Goal: Book appointment/travel/reservation

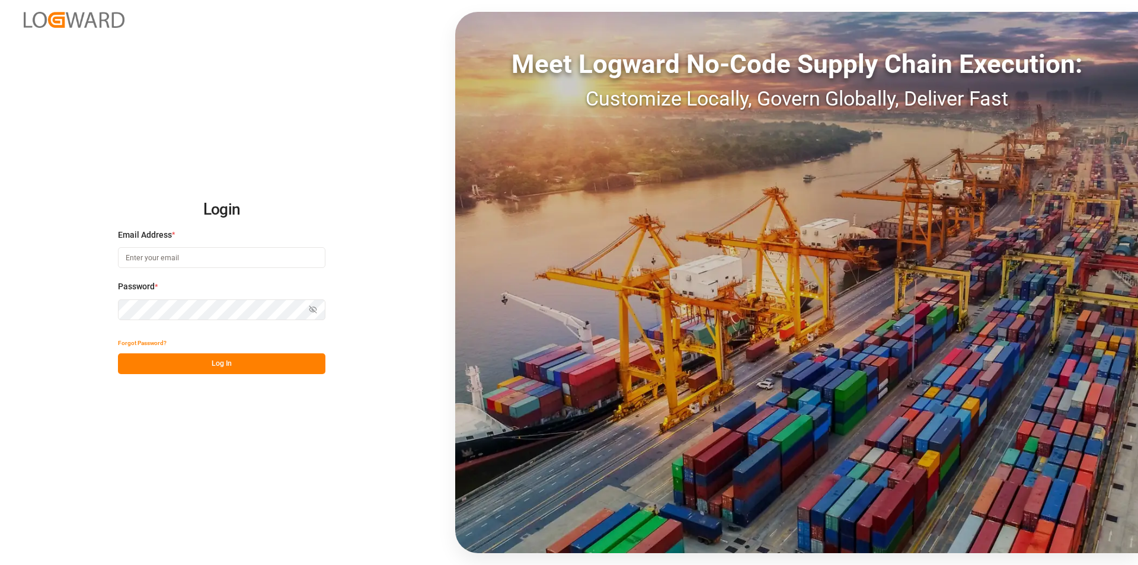
type input "e.delwaulle@mueller-chemikalien.de"
drag, startPoint x: 229, startPoint y: 366, endPoint x: 271, endPoint y: 380, distance: 43.8
click at [229, 366] on button "Log In" at bounding box center [221, 363] width 207 height 21
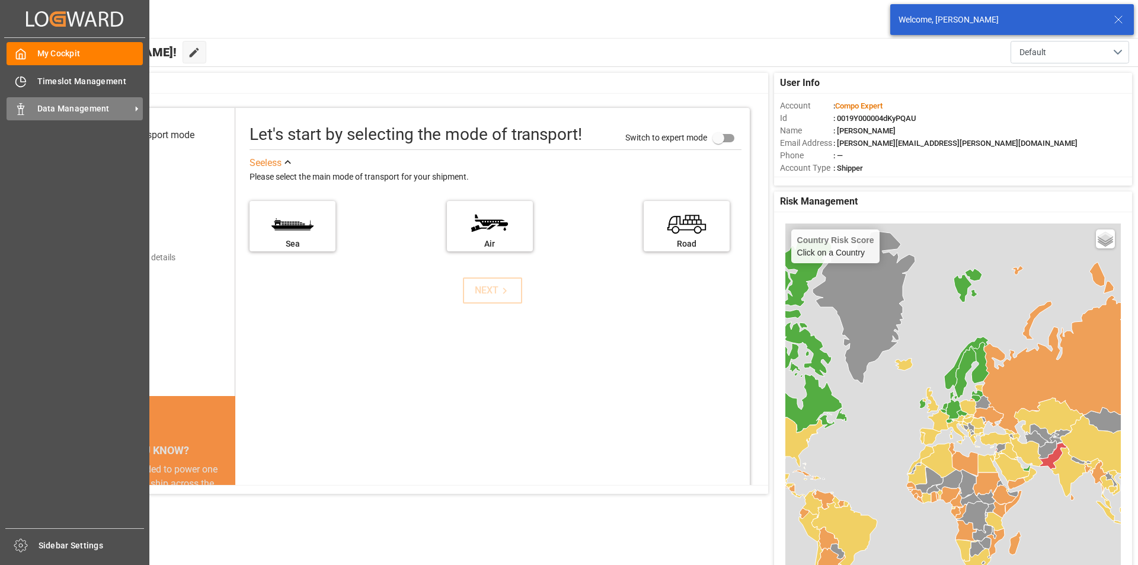
click at [105, 111] on span "Data Management" at bounding box center [84, 109] width 94 height 12
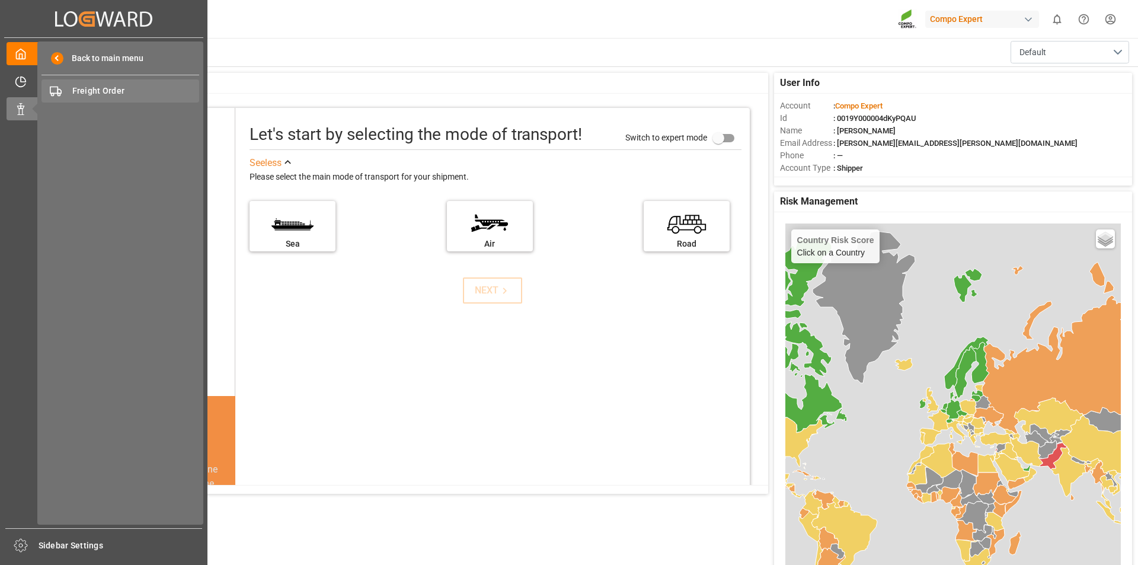
click at [123, 91] on span "Freight Order" at bounding box center [135, 91] width 127 height 12
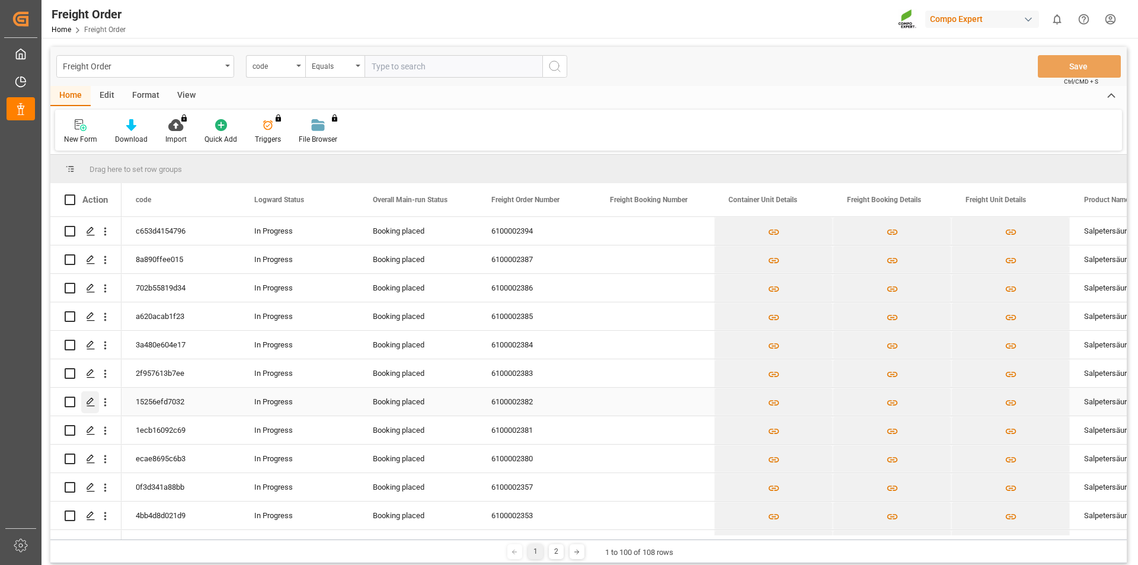
click at [88, 402] on icon "Press SPACE to select this row." at bounding box center [90, 401] width 9 height 9
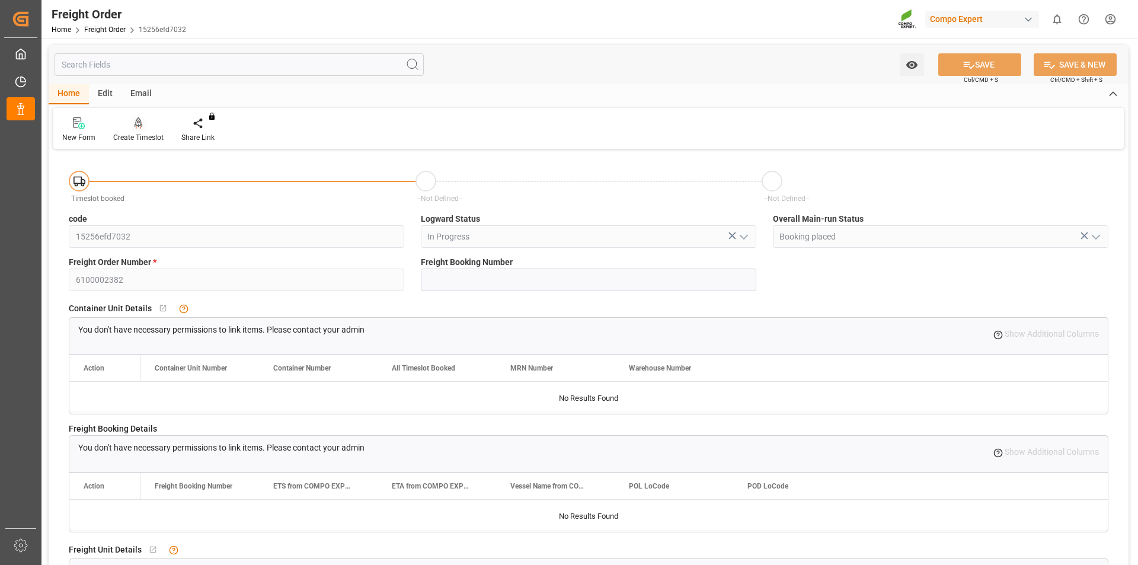
click at [136, 128] on icon at bounding box center [139, 123] width 8 height 12
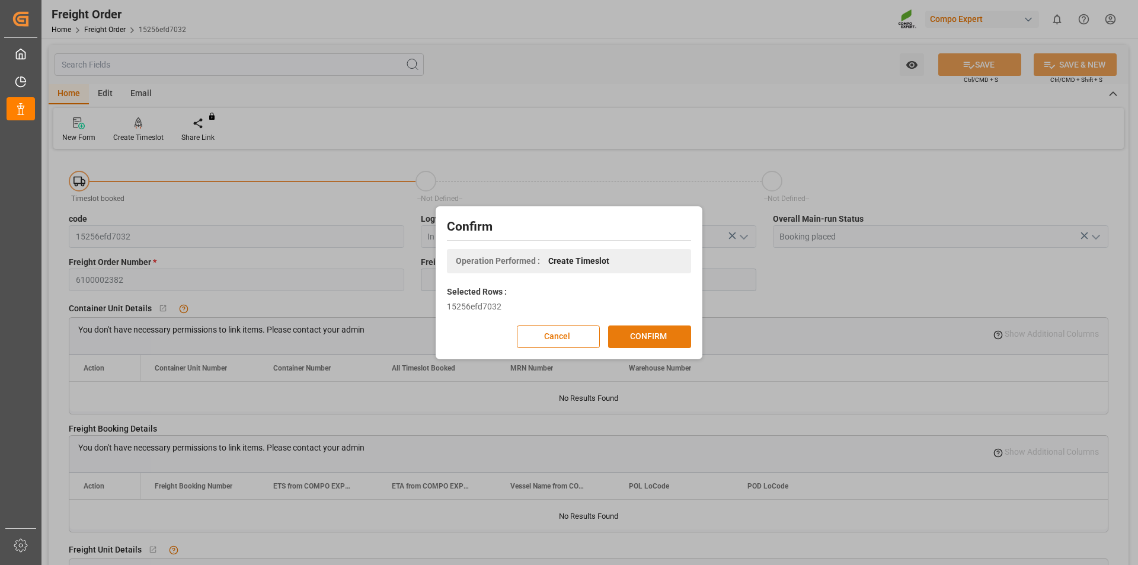
click at [671, 338] on button "CONFIRM" at bounding box center [649, 336] width 83 height 23
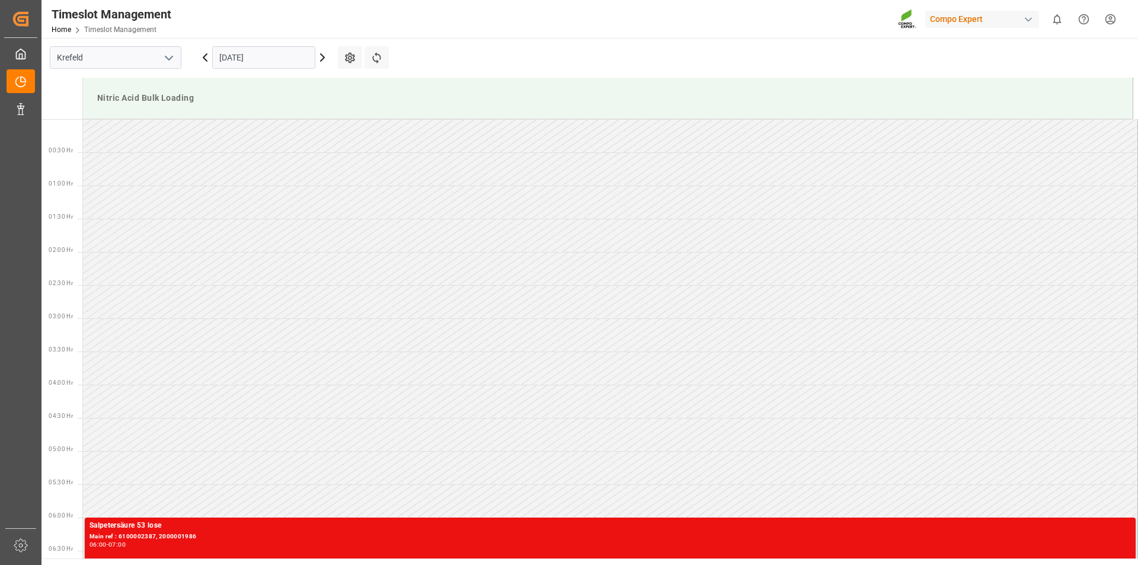
scroll to position [722, 0]
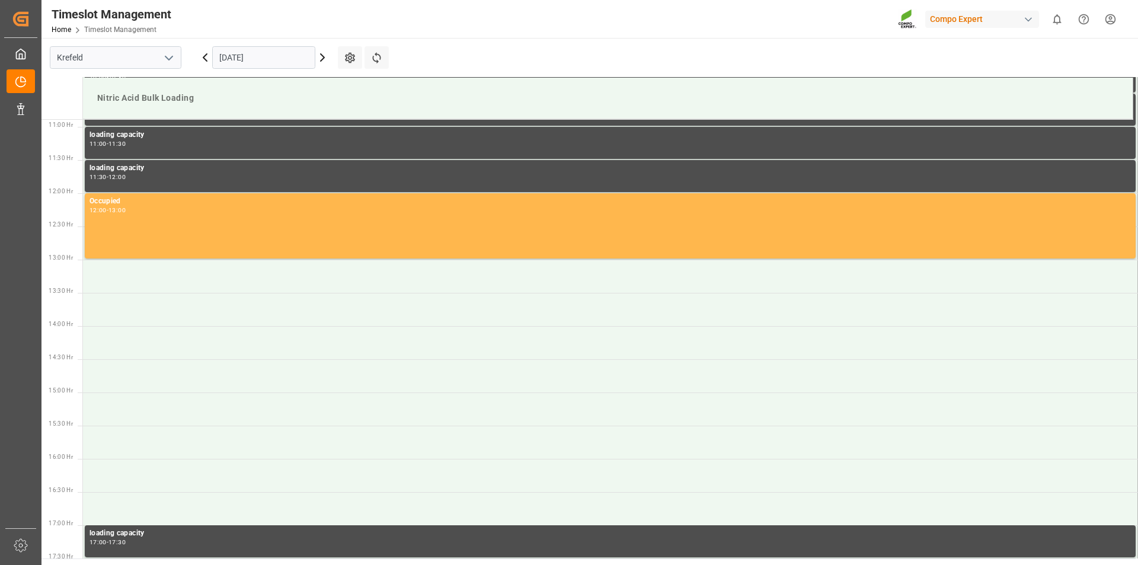
click at [322, 57] on icon at bounding box center [322, 57] width 14 height 14
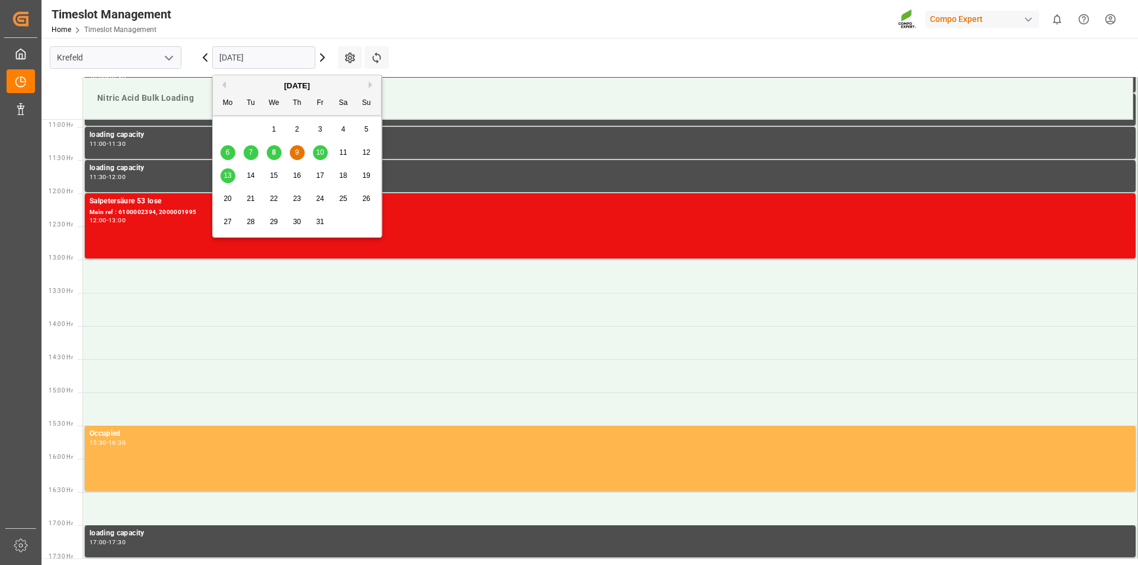
click at [278, 56] on input "09.10.2025" at bounding box center [263, 57] width 103 height 23
click at [273, 174] on span "15" at bounding box center [274, 175] width 8 height 8
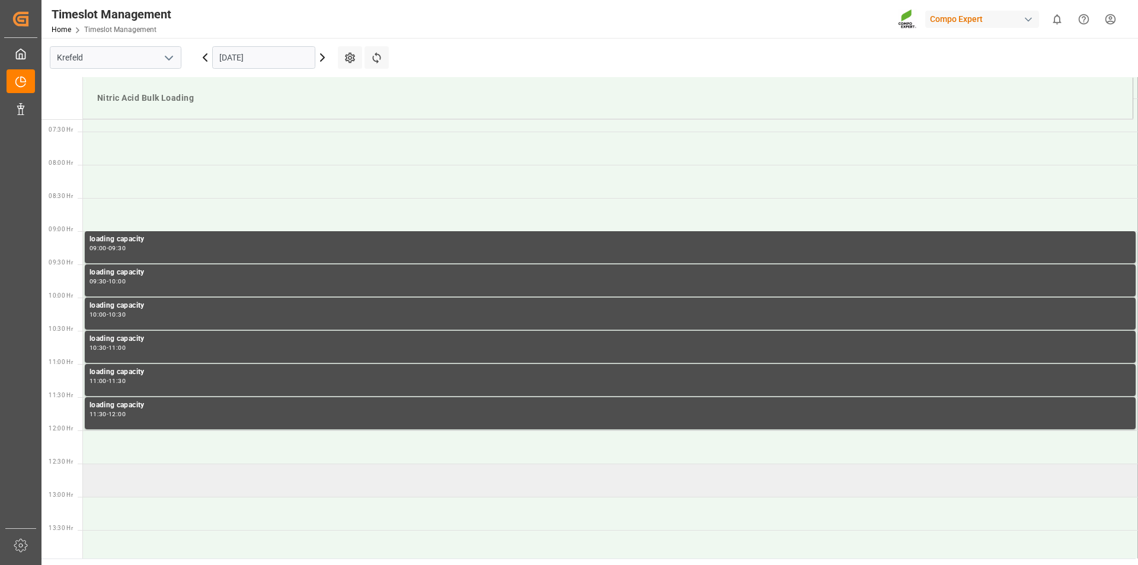
scroll to position [367, 0]
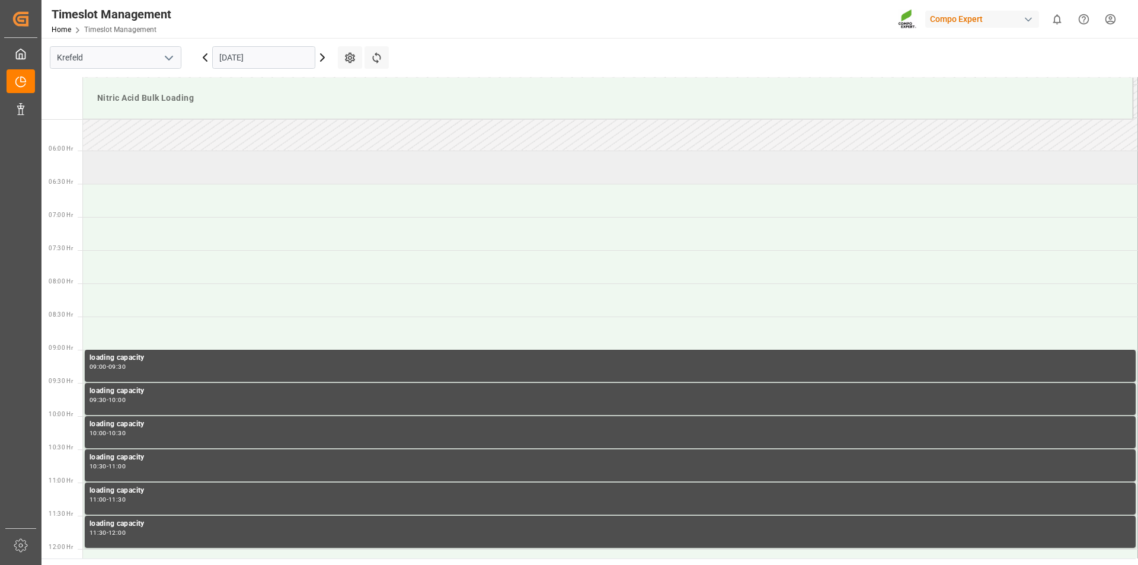
click at [163, 162] on td at bounding box center [610, 167] width 1055 height 33
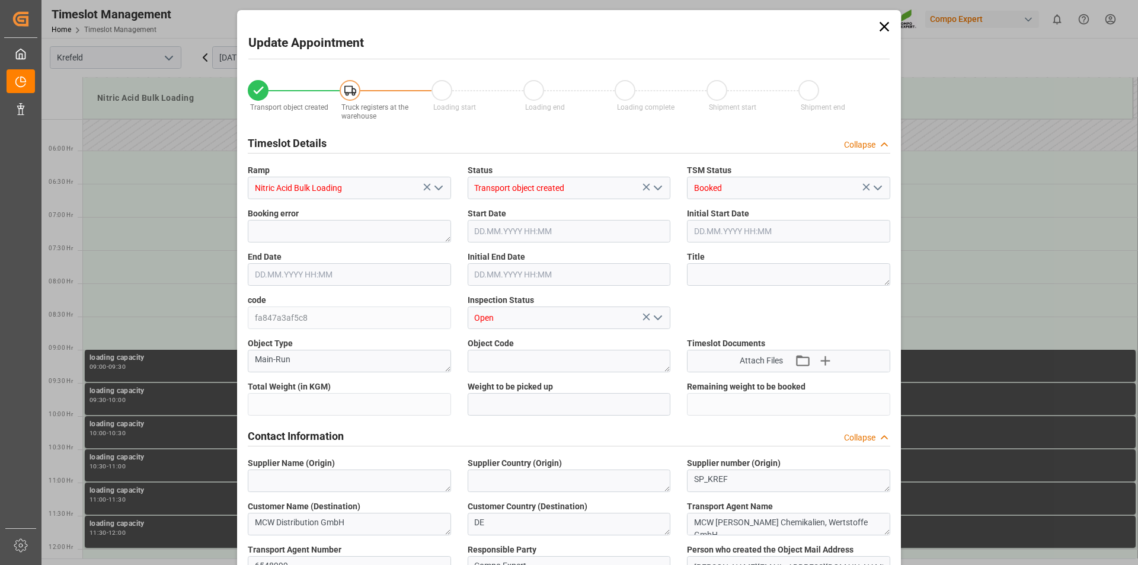
type input "5000"
type input "0"
type input "15.10.2025 06:00"
type input "15.10.2025 06:30"
type input "[DATE] 14:08"
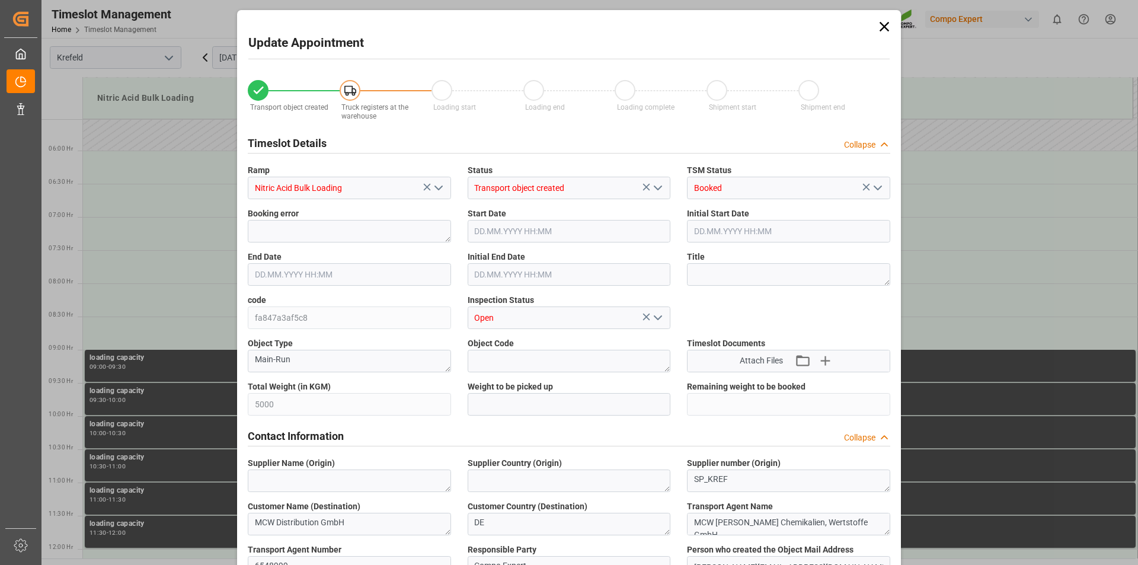
type input "08.10.2025 10:22"
click at [336, 277] on input "15.10.2025 06:30" at bounding box center [349, 274] width 203 height 23
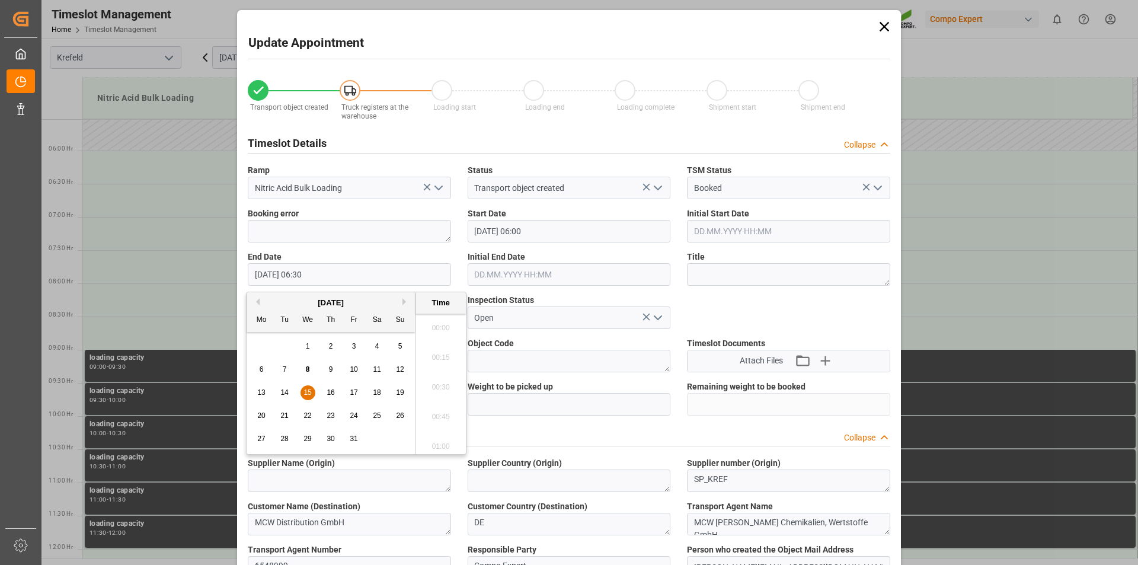
scroll to position [715, 0]
click at [308, 391] on span "15" at bounding box center [307, 392] width 8 height 8
click at [439, 441] on li "07:00" at bounding box center [440, 443] width 50 height 30
type input "15.10.2025 07:00"
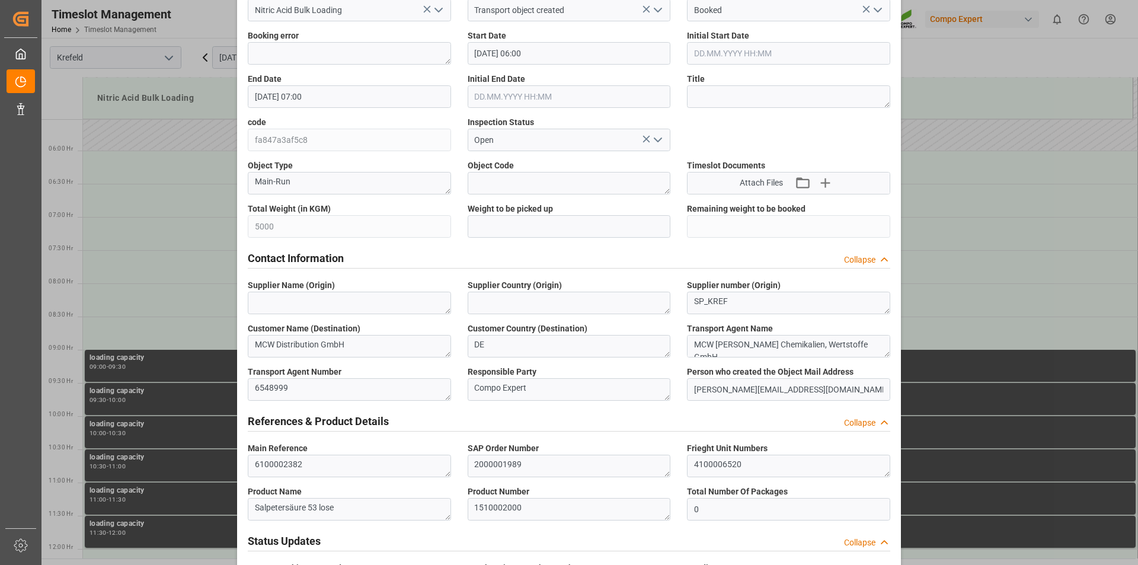
scroll to position [59, 0]
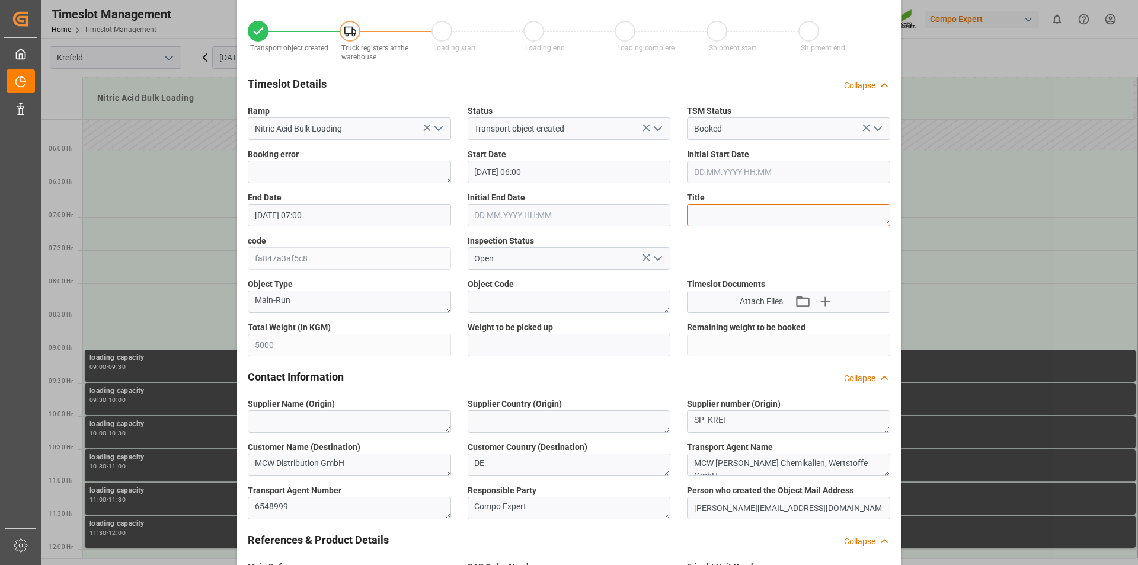
click at [774, 218] on textarea at bounding box center [788, 215] width 203 height 23
type textarea "164143"
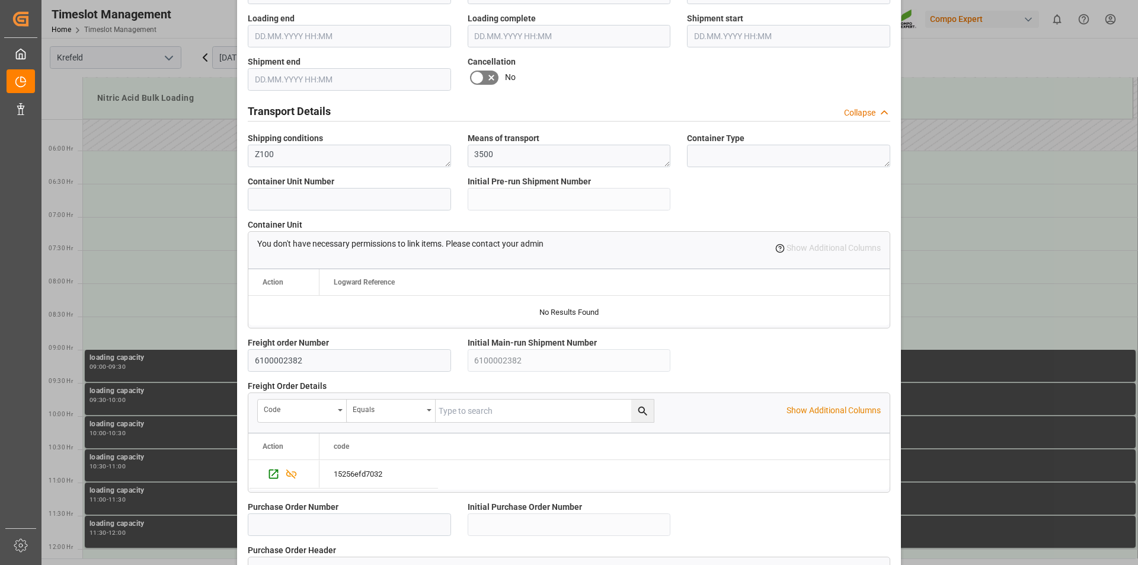
scroll to position [996, 0]
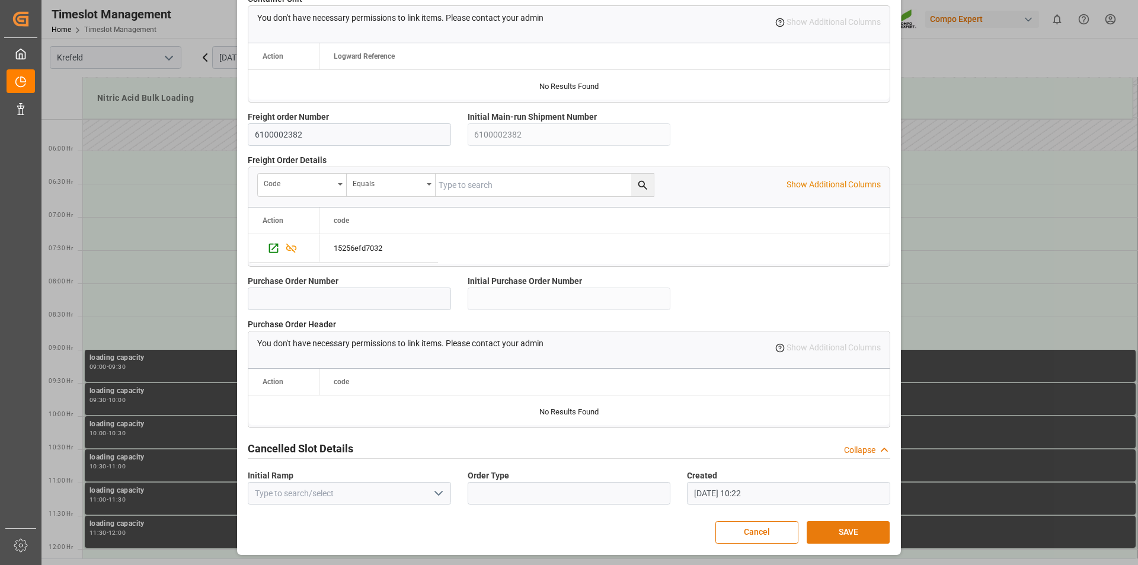
click at [851, 530] on button "SAVE" at bounding box center [847, 532] width 83 height 23
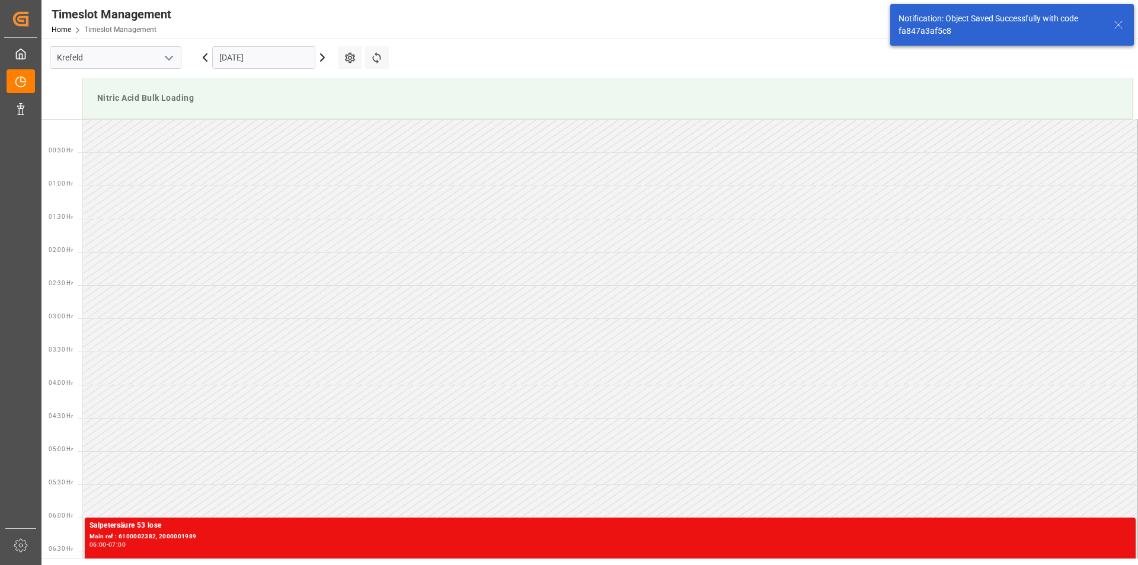
scroll to position [324, 0]
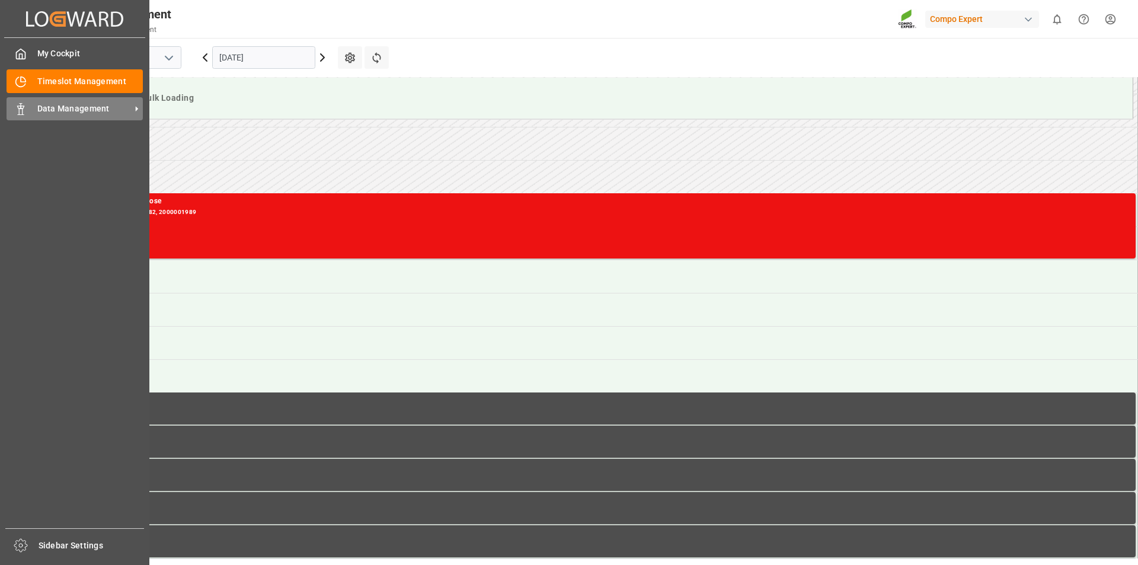
click at [45, 110] on span "Data Management" at bounding box center [84, 109] width 94 height 12
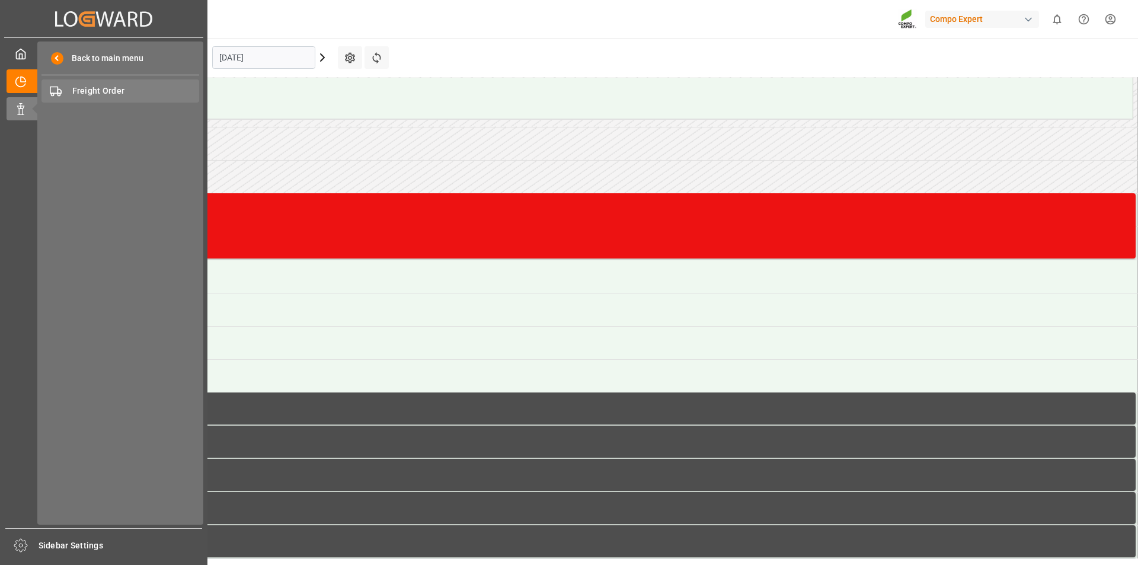
click at [115, 93] on span "Freight Order" at bounding box center [135, 91] width 127 height 12
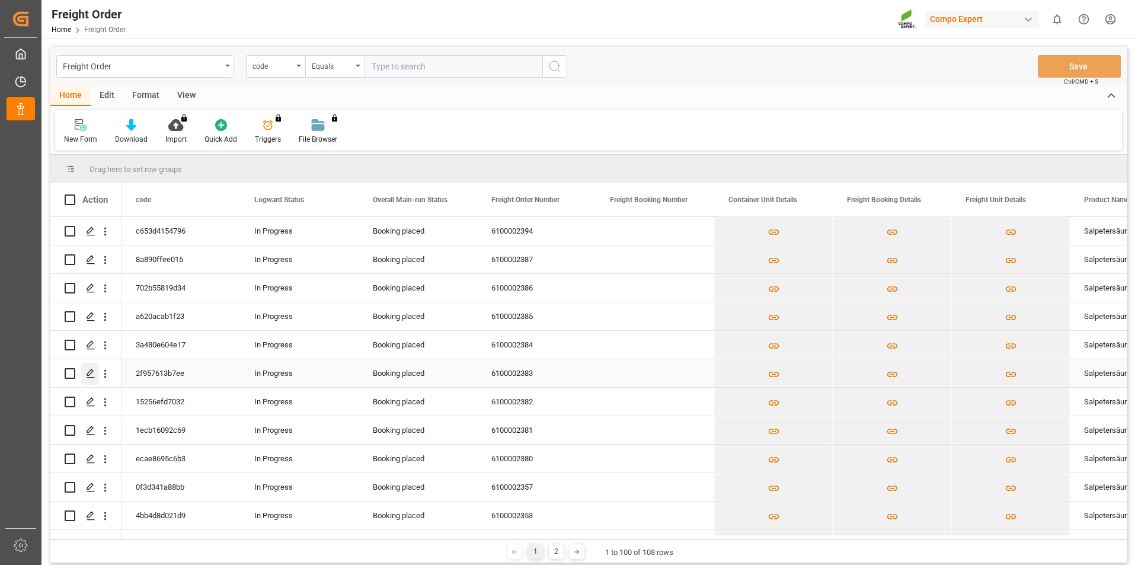
click at [89, 373] on icon "Press SPACE to select this row." at bounding box center [90, 373] width 9 height 9
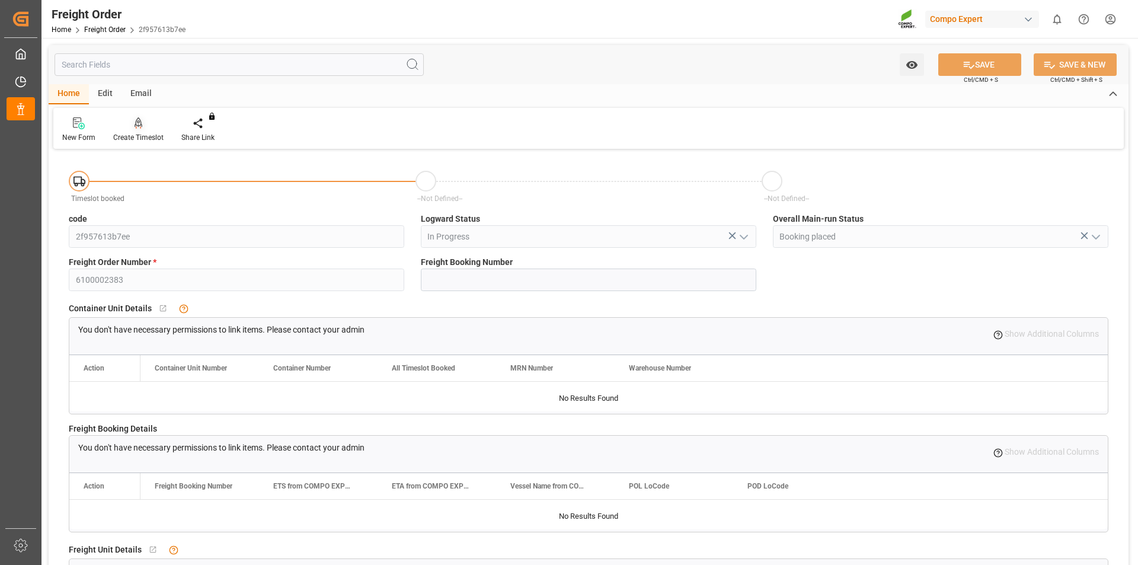
click at [138, 130] on div "Create Timeslot" at bounding box center [138, 130] width 68 height 26
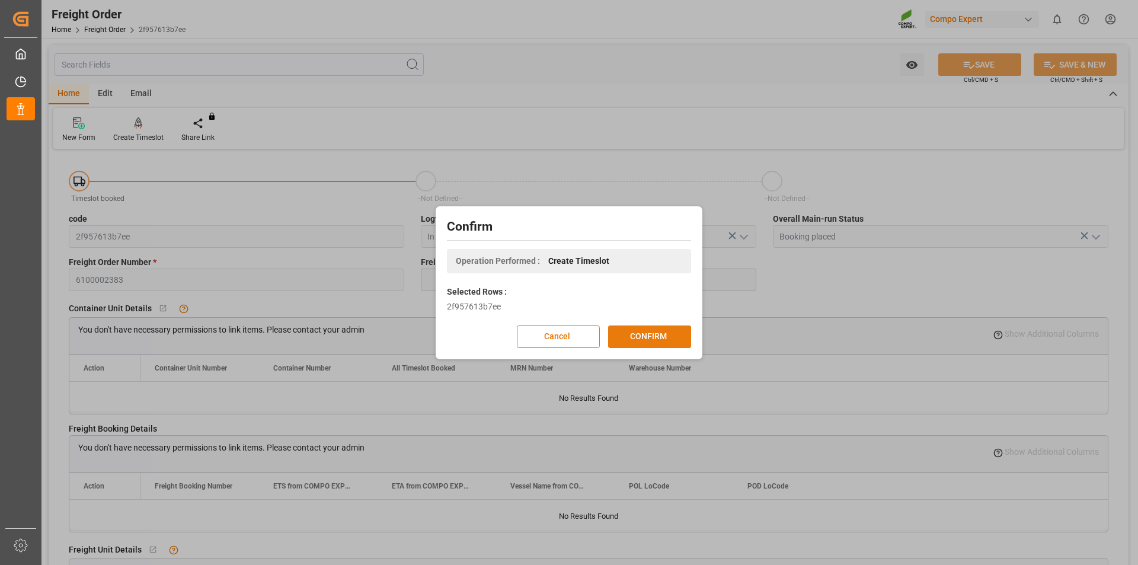
click at [646, 336] on button "CONFIRM" at bounding box center [649, 336] width 83 height 23
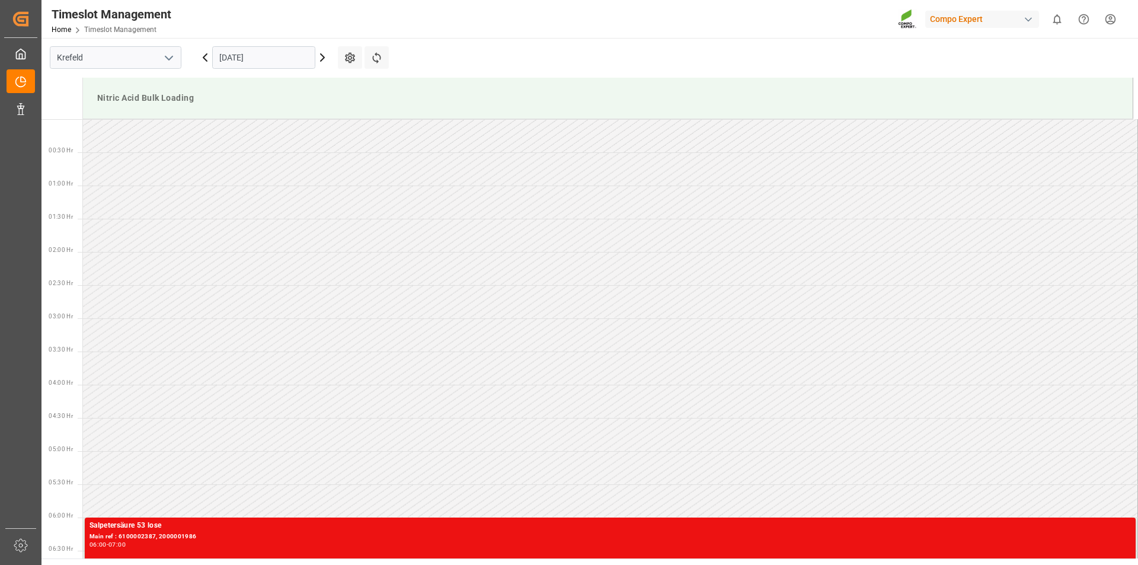
scroll to position [722, 0]
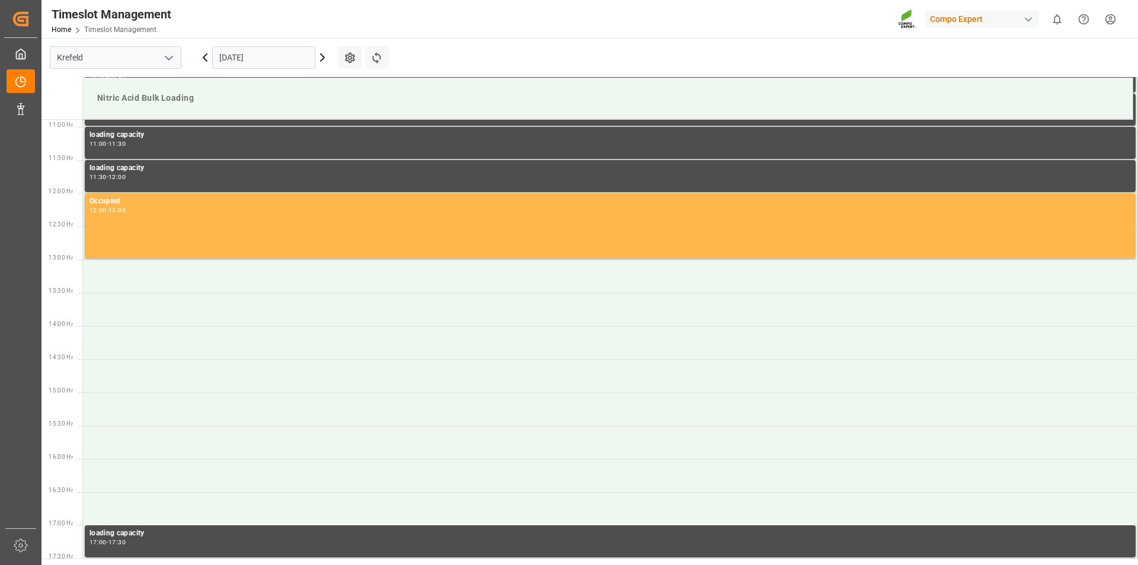
click at [299, 57] on input "[DATE]" at bounding box center [263, 57] width 103 height 23
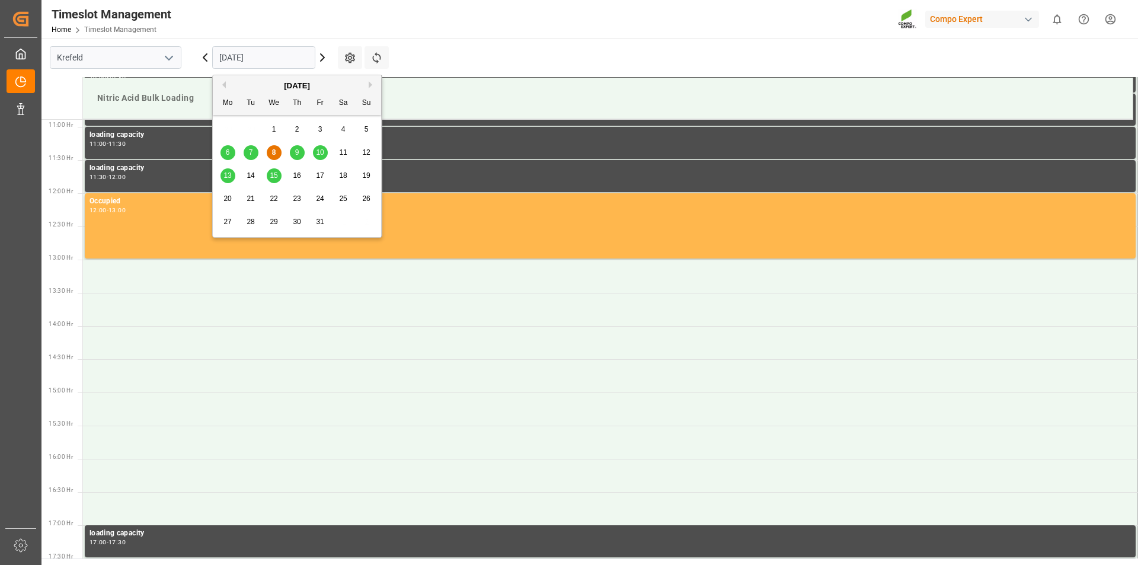
click at [323, 173] on span "17" at bounding box center [320, 175] width 8 height 8
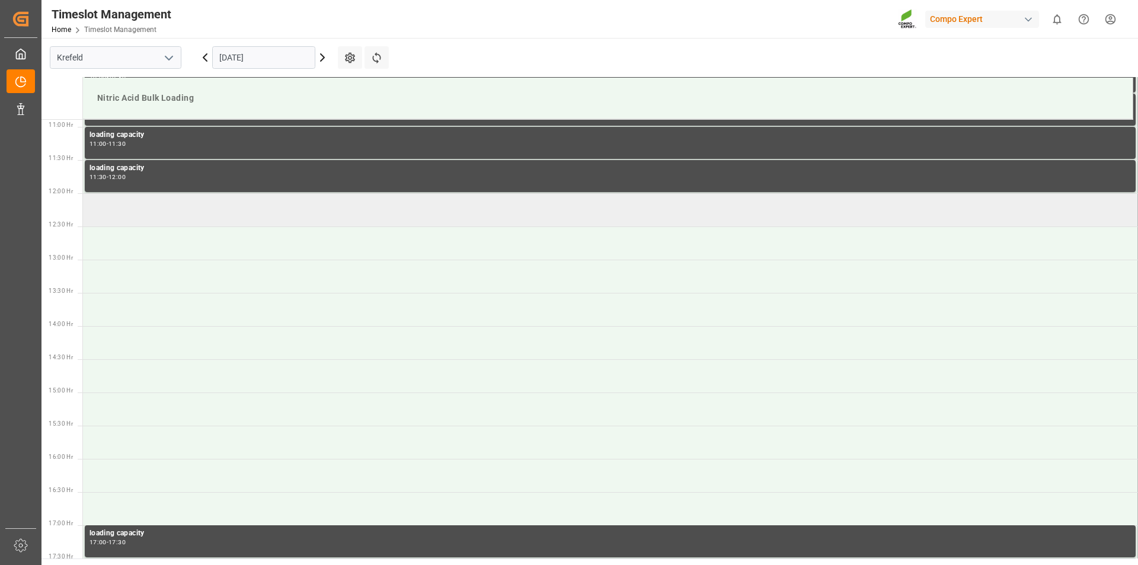
scroll to position [367, 0]
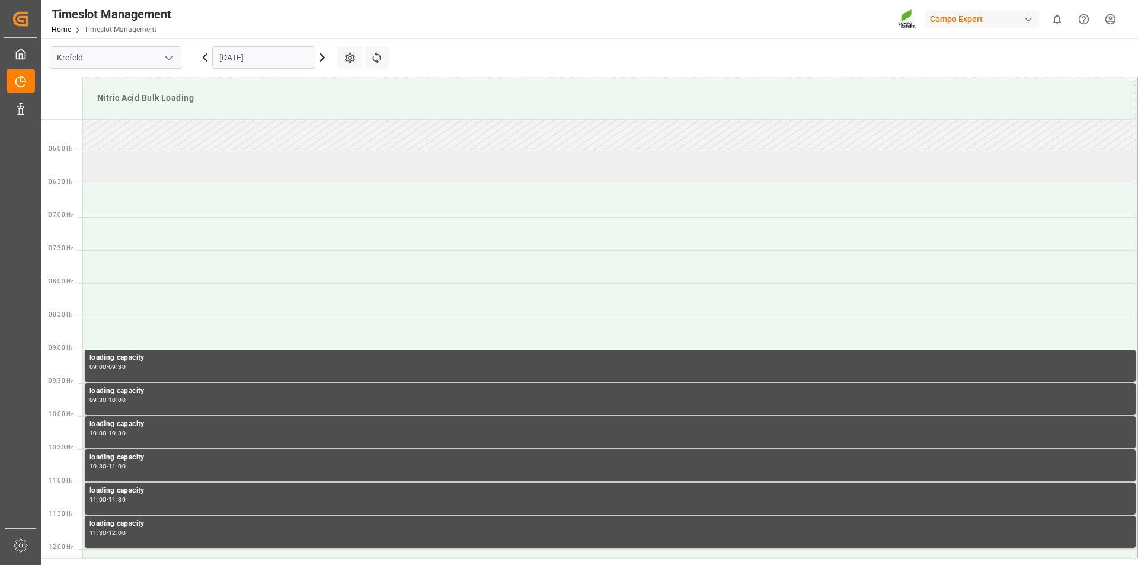
click at [155, 175] on td at bounding box center [610, 167] width 1055 height 33
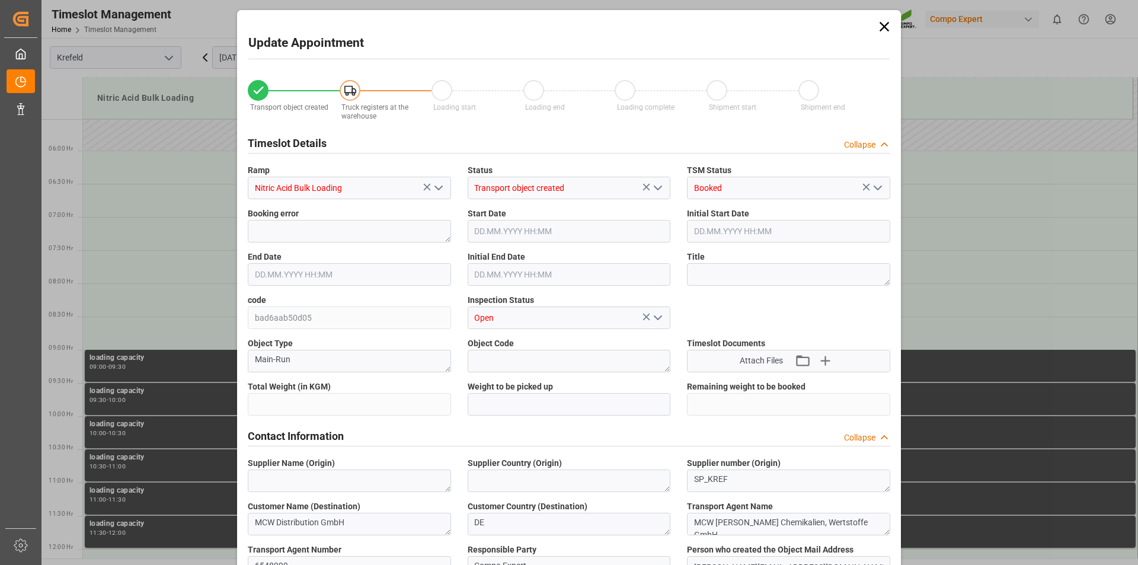
type input "5000"
type input "0"
type input "17.10.2025 06:00"
type input "17.10.2025 06:30"
type input "[DATE] 14:08"
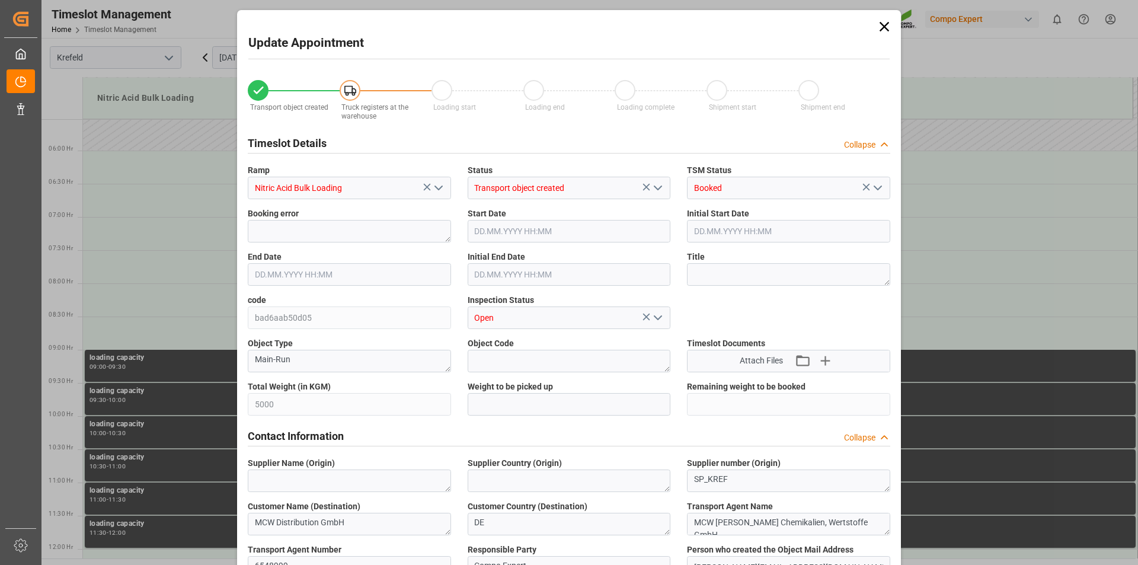
type input "08.10.2025 10:28"
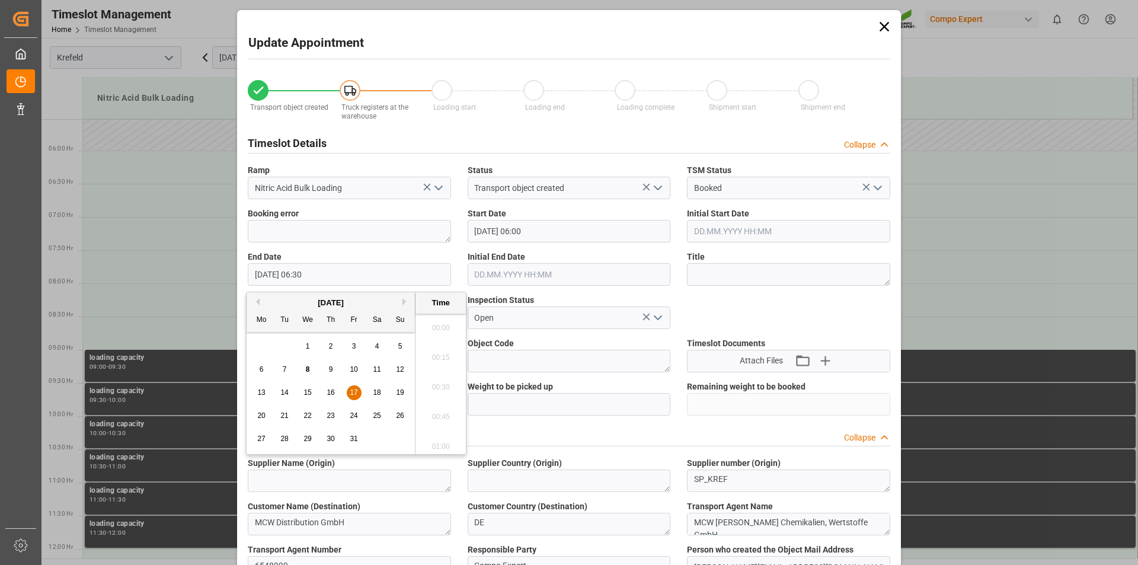
click at [433, 275] on input "17.10.2025 06:30" at bounding box center [349, 274] width 203 height 23
click at [353, 393] on span "17" at bounding box center [354, 392] width 8 height 8
click at [444, 442] on li "07:00" at bounding box center [440, 443] width 50 height 30
type input "17.10.2025 07:00"
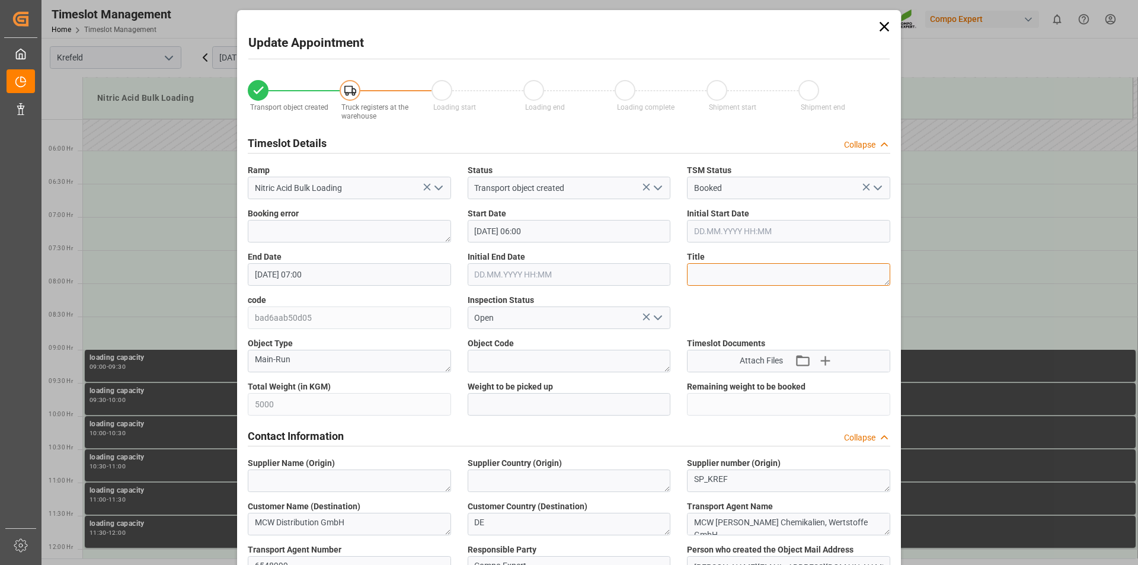
click at [750, 276] on textarea at bounding box center [788, 274] width 203 height 23
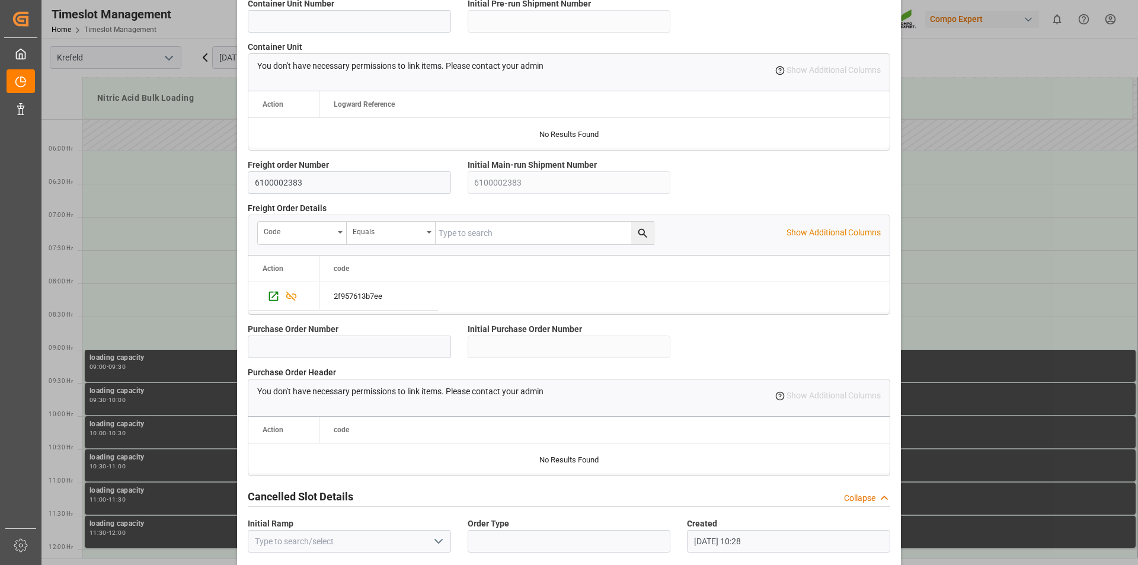
scroll to position [996, 0]
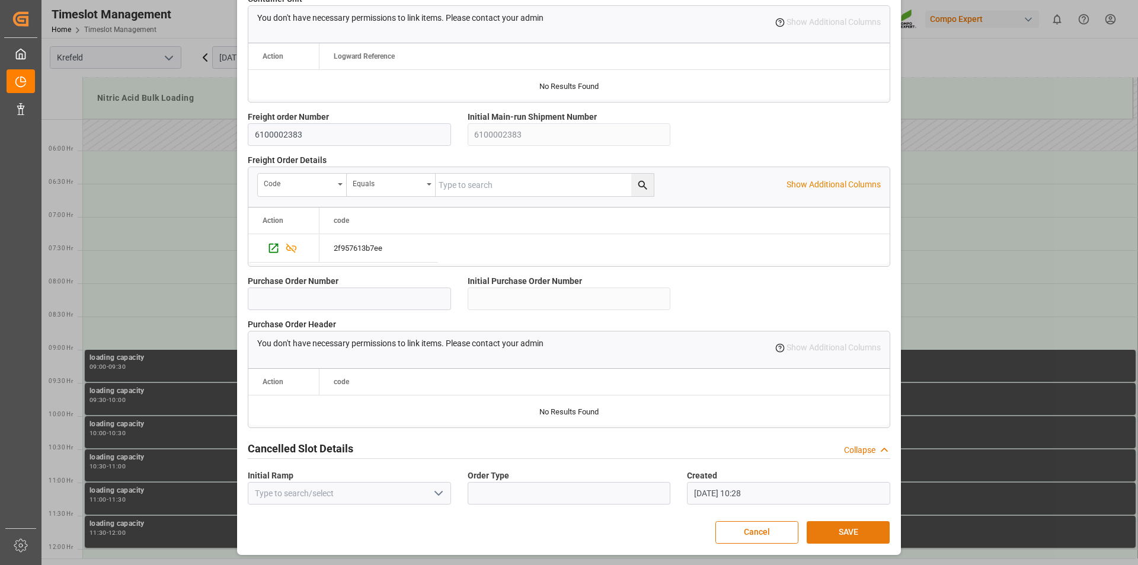
type textarea "164144"
click at [849, 530] on button "SAVE" at bounding box center [847, 532] width 83 height 23
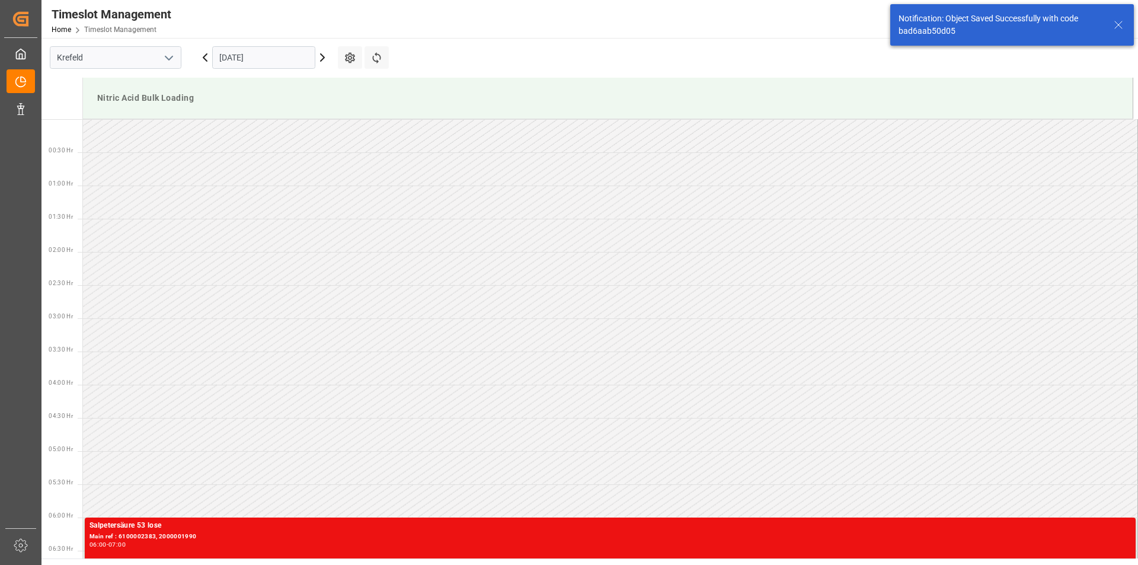
scroll to position [324, 0]
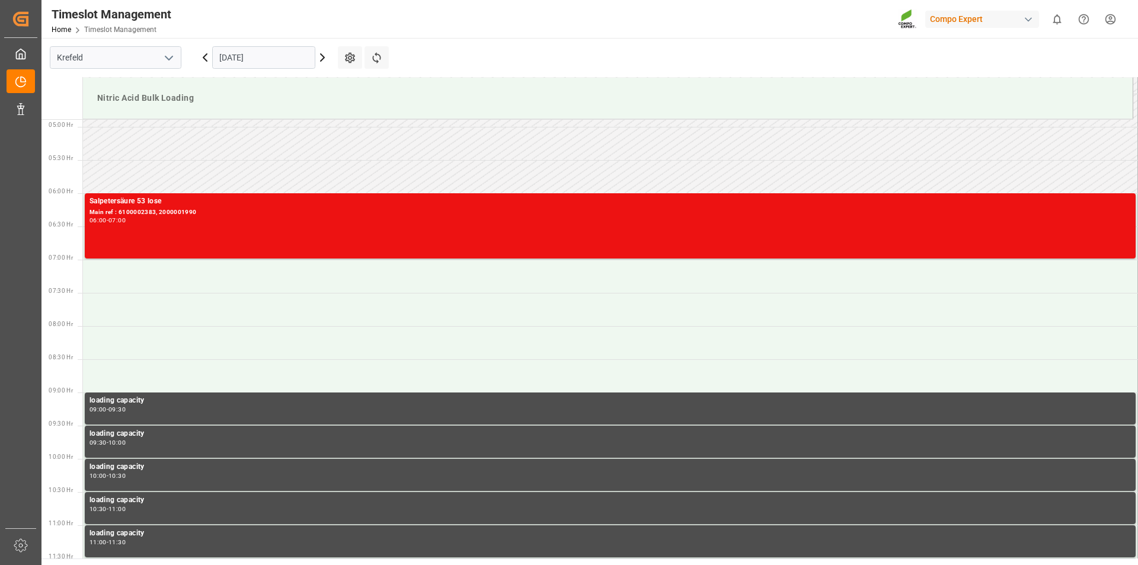
click at [273, 59] on input "17.10.2025" at bounding box center [263, 57] width 103 height 23
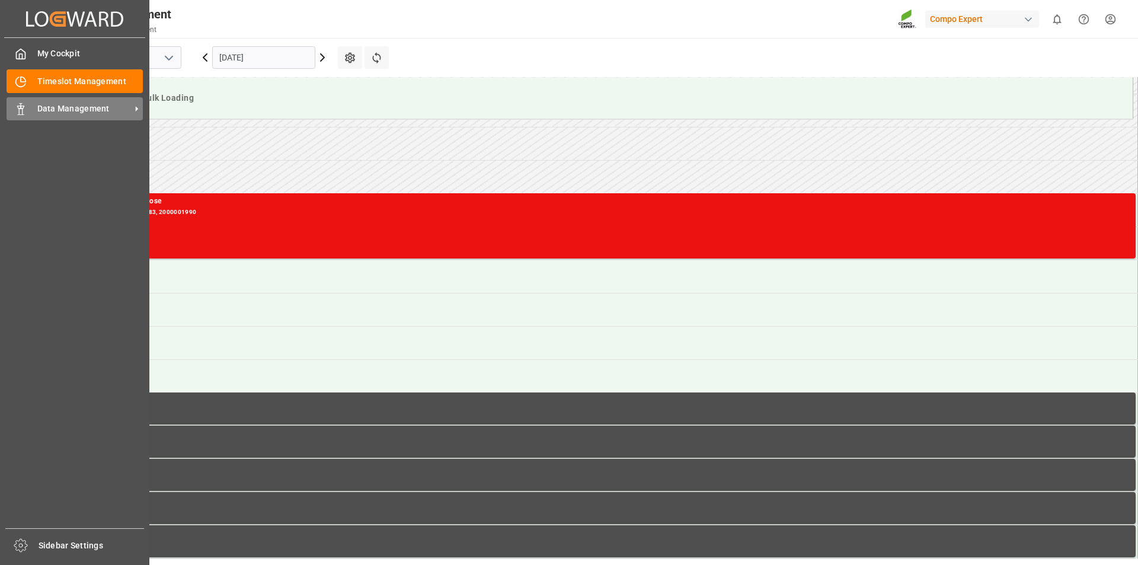
click at [27, 108] on div "Data Management Data Management" at bounding box center [75, 108] width 136 height 23
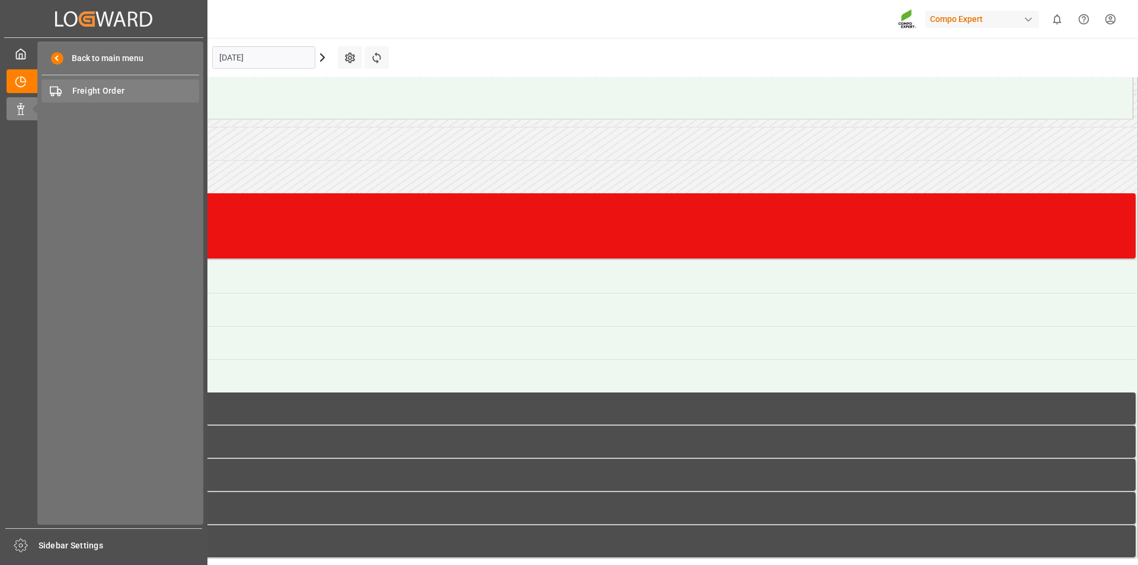
click at [117, 89] on span "Freight Order" at bounding box center [135, 91] width 127 height 12
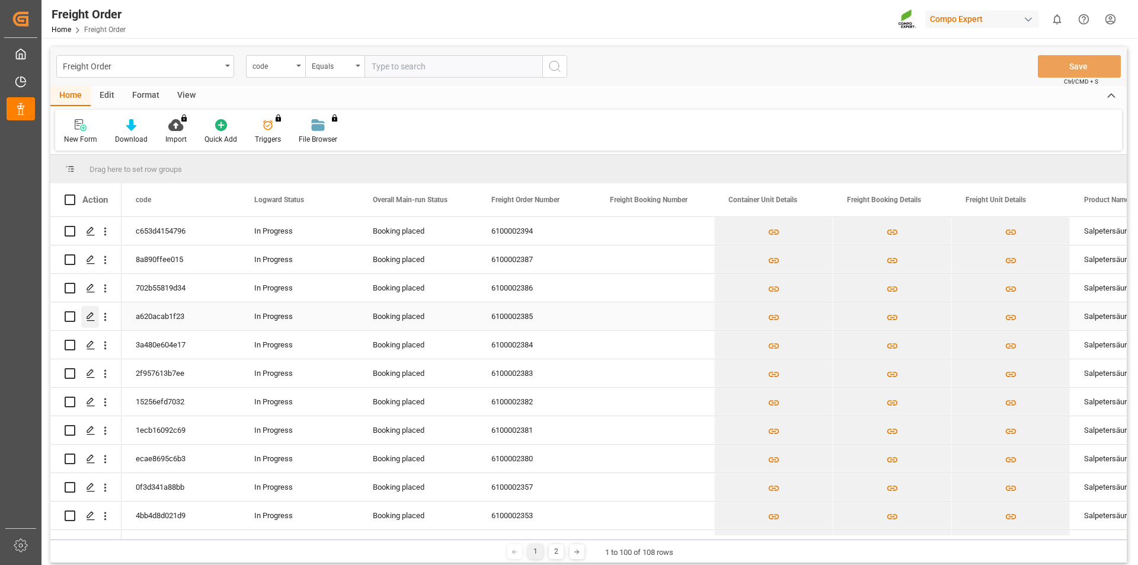
click at [89, 314] on icon "Press SPACE to select this row." at bounding box center [90, 316] width 9 height 9
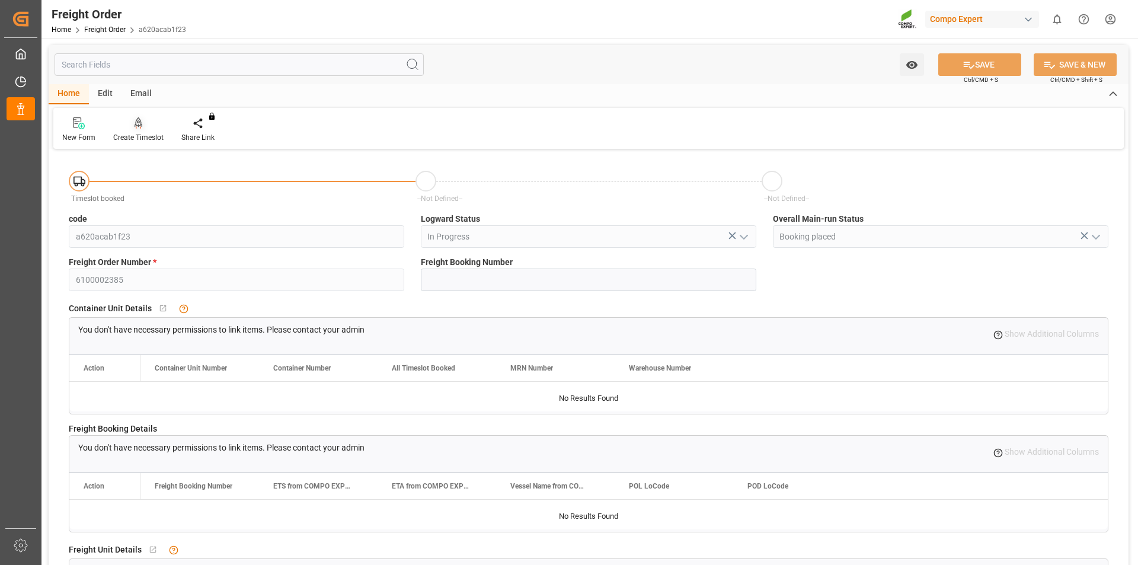
click at [137, 127] on icon at bounding box center [139, 123] width 8 height 12
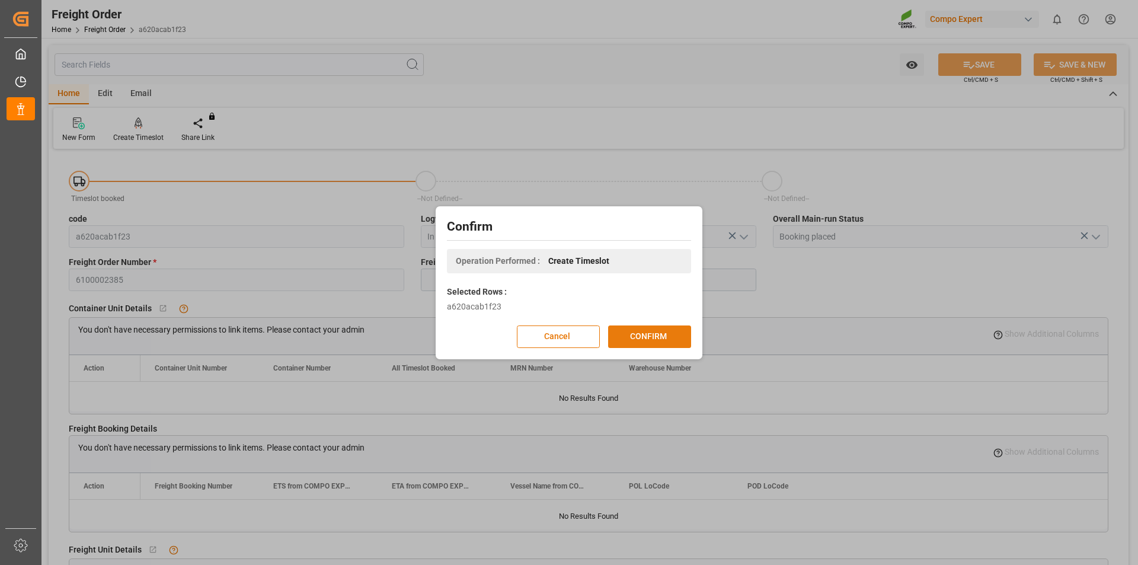
click at [668, 334] on button "CONFIRM" at bounding box center [649, 336] width 83 height 23
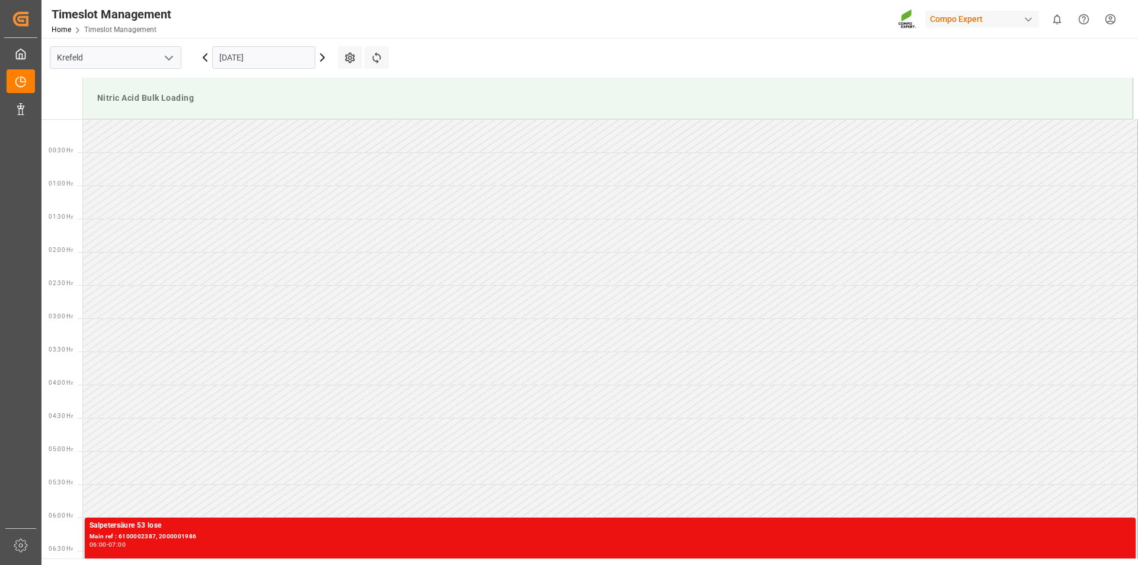
scroll to position [789, 0]
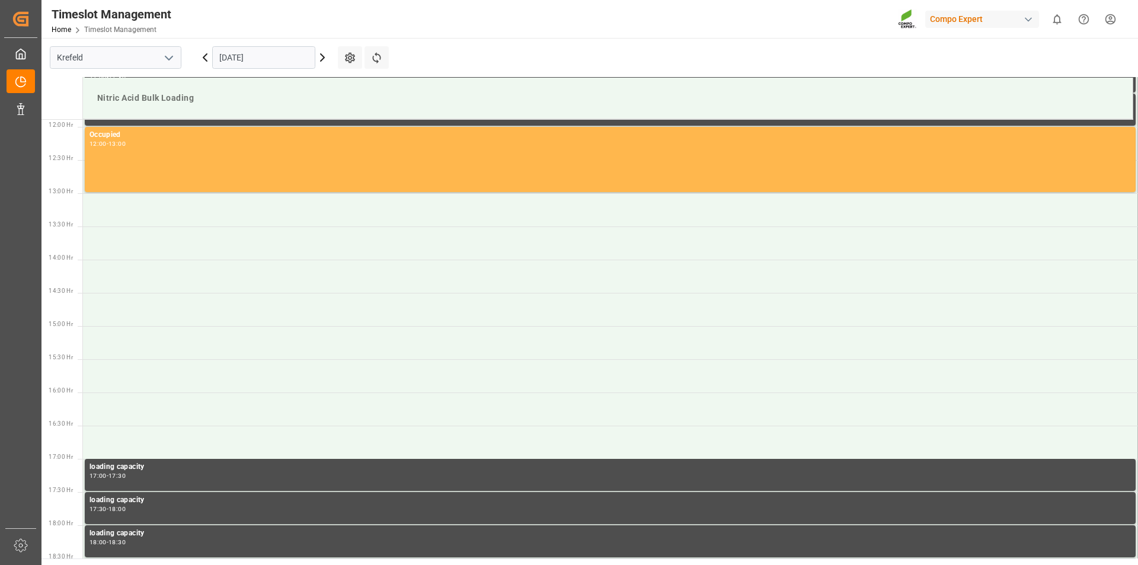
click at [298, 57] on input "[DATE]" at bounding box center [263, 57] width 103 height 23
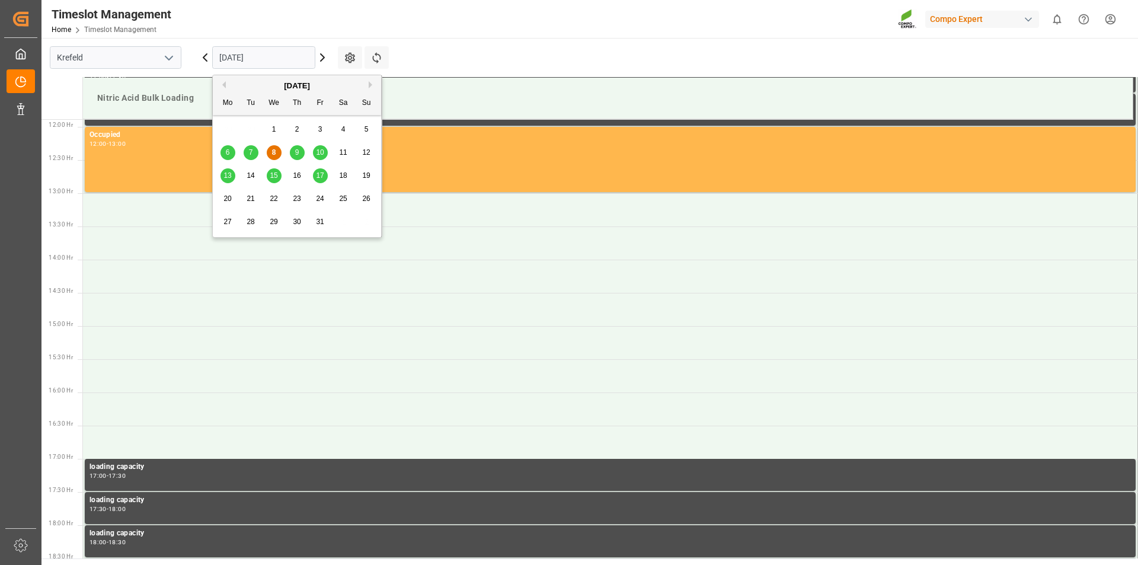
click at [228, 198] on span "20" at bounding box center [227, 198] width 8 height 8
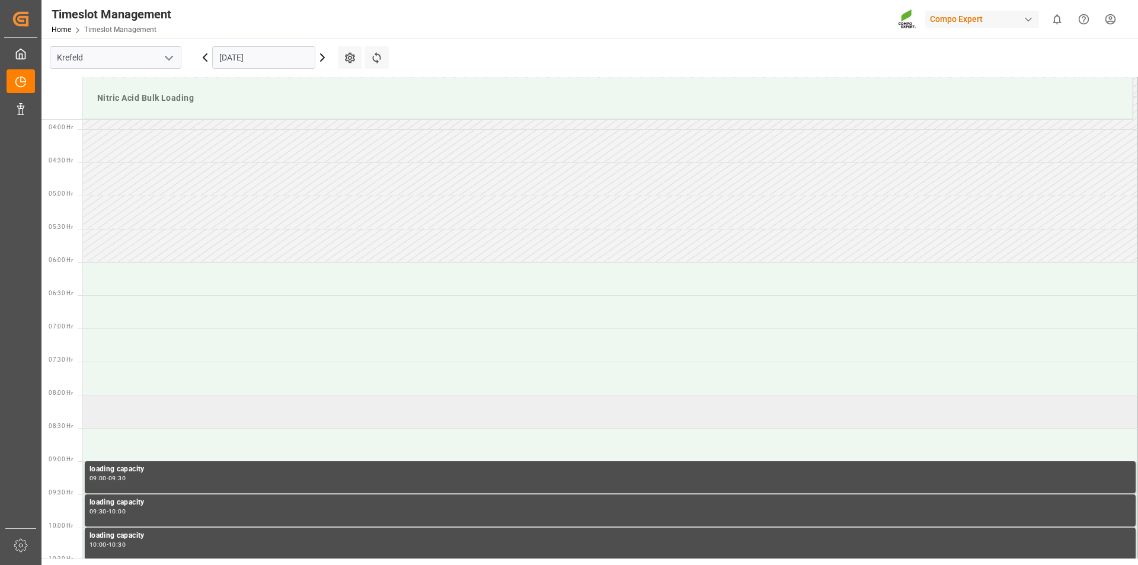
scroll to position [374, 0]
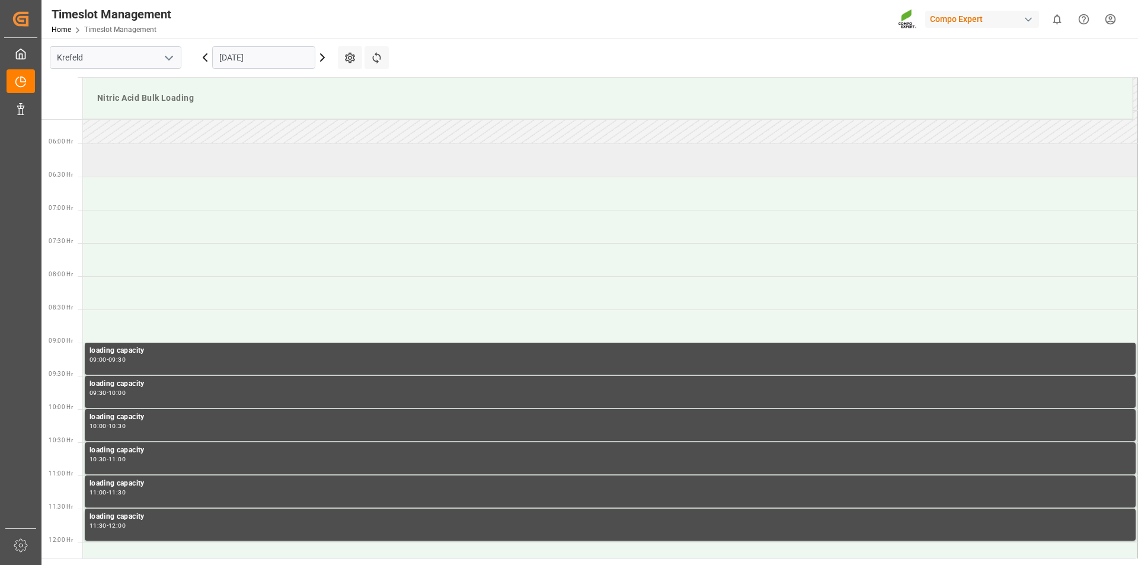
click at [177, 161] on td at bounding box center [610, 159] width 1055 height 33
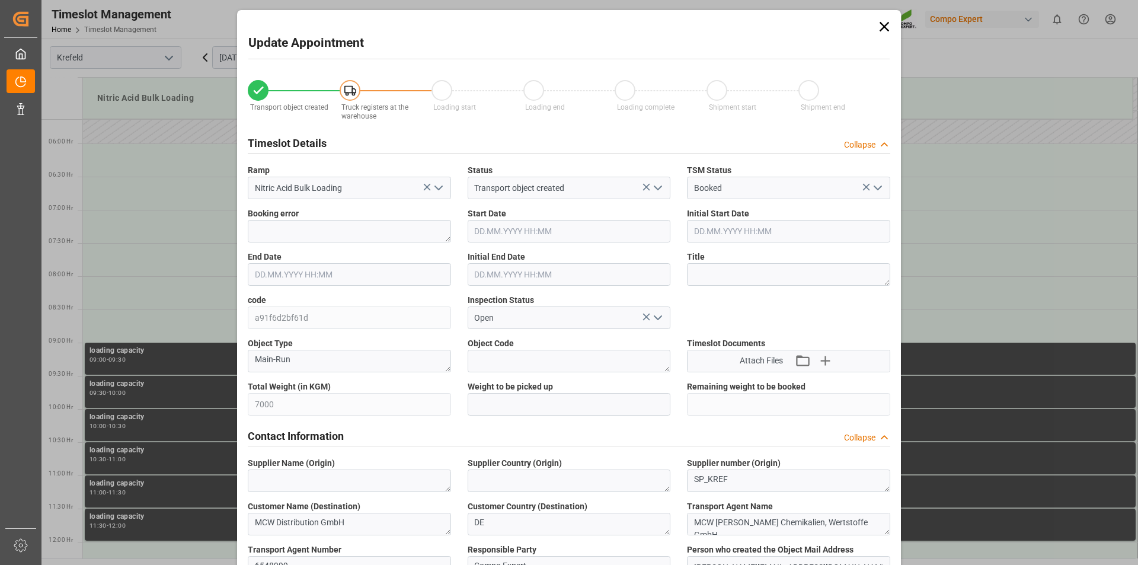
type input "7000"
type input "0"
type input "[DATE] 06:00"
type input "[DATE] 06:30"
type input "[DATE] 14:08"
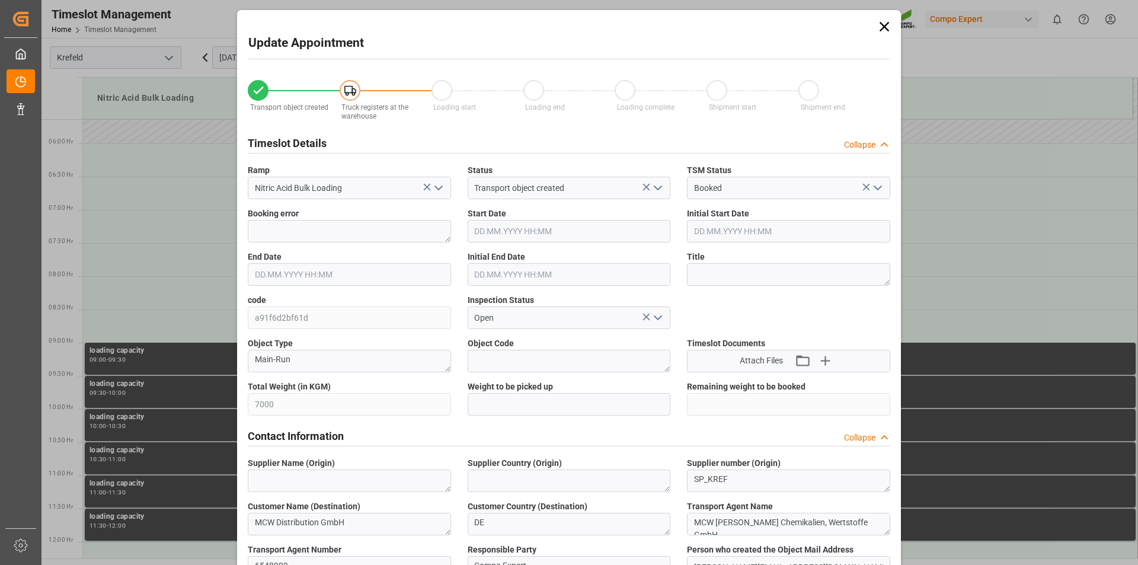
type input "[DATE] 10:36"
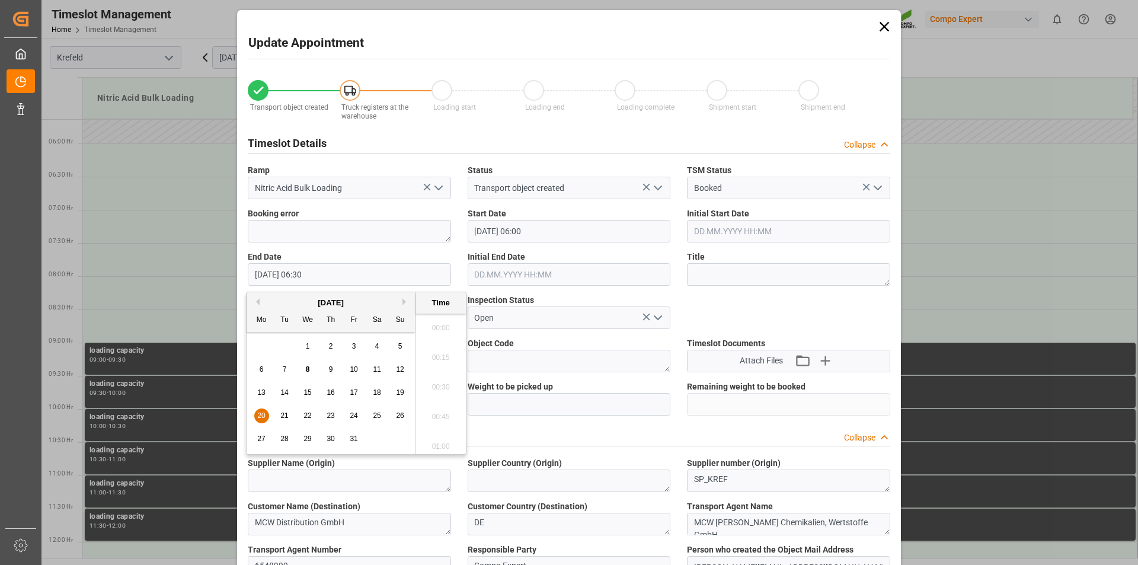
click at [358, 273] on input "[DATE] 06:30" at bounding box center [349, 274] width 203 height 23
click at [260, 417] on span "20" at bounding box center [261, 415] width 8 height 8
click at [440, 441] on li "07:00" at bounding box center [440, 443] width 50 height 30
type input "20.10.2025 07:00"
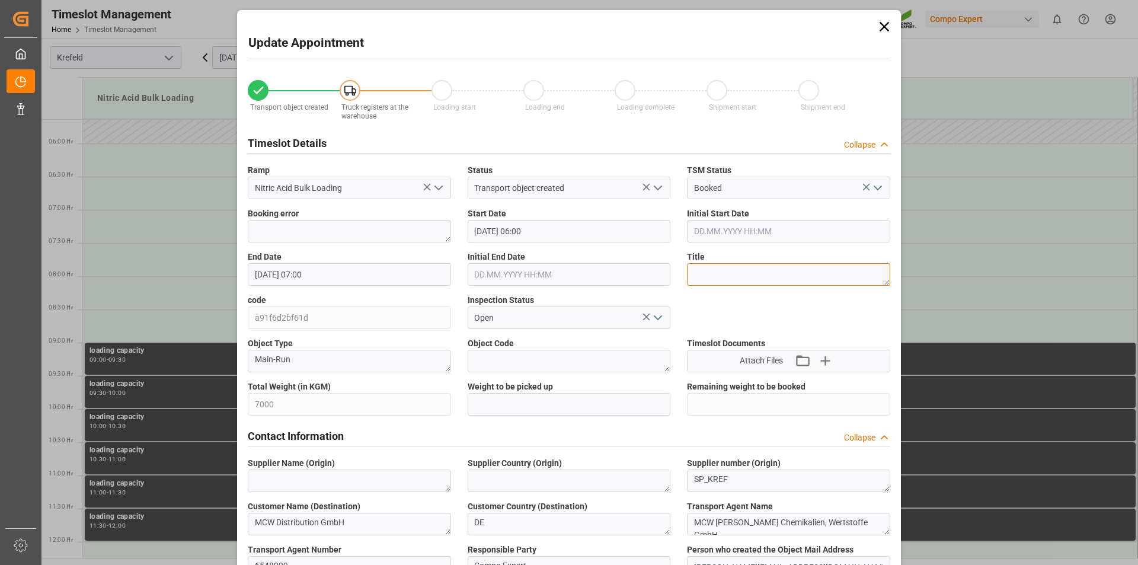
click at [721, 276] on textarea at bounding box center [788, 274] width 203 height 23
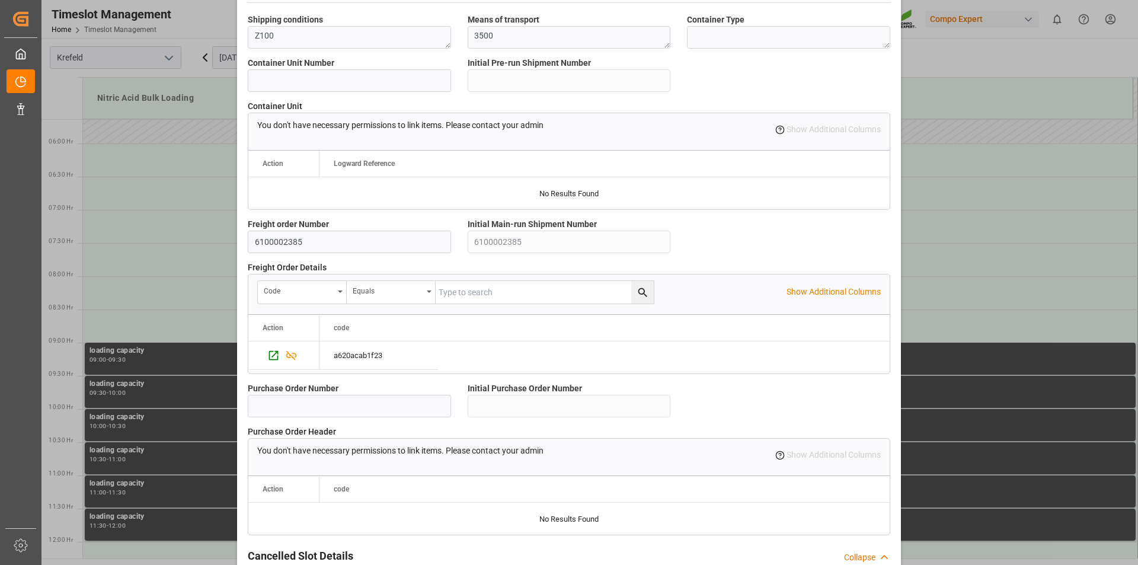
scroll to position [996, 0]
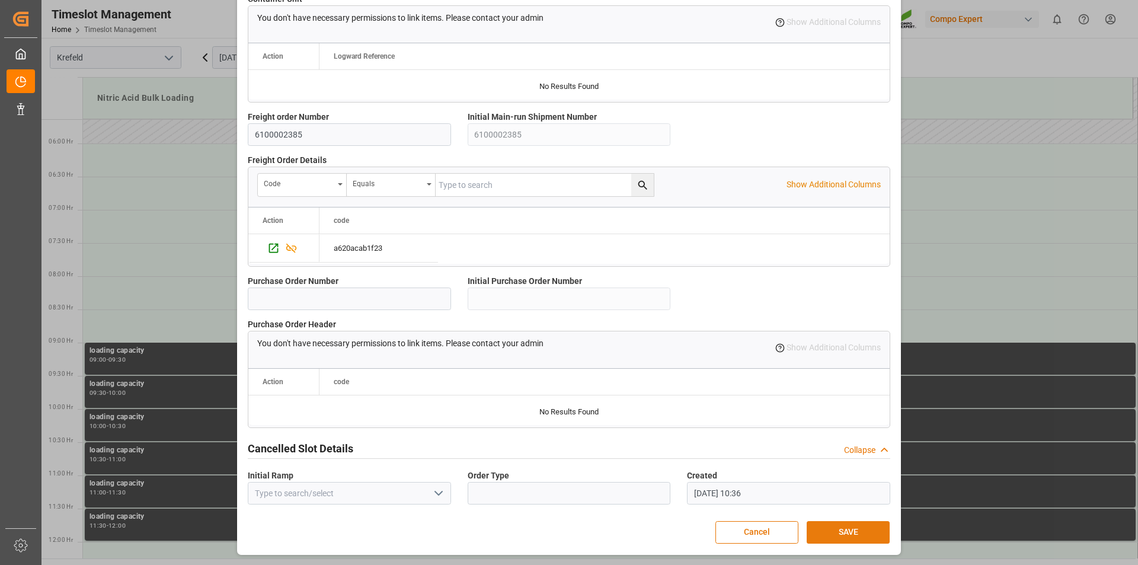
type textarea "164146"
click at [842, 530] on button "SAVE" at bounding box center [847, 532] width 83 height 23
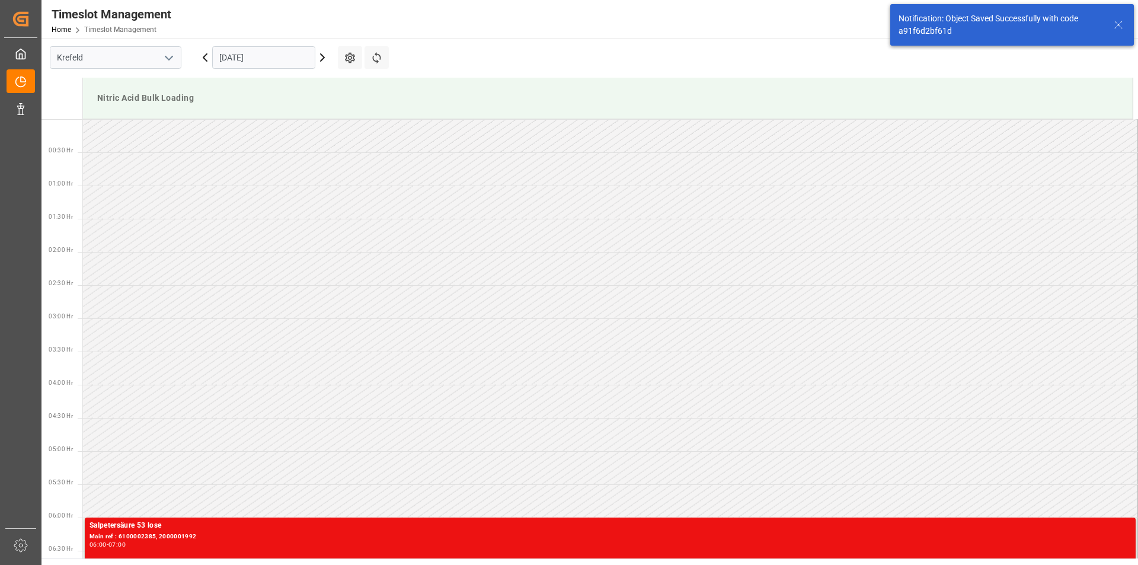
scroll to position [324, 0]
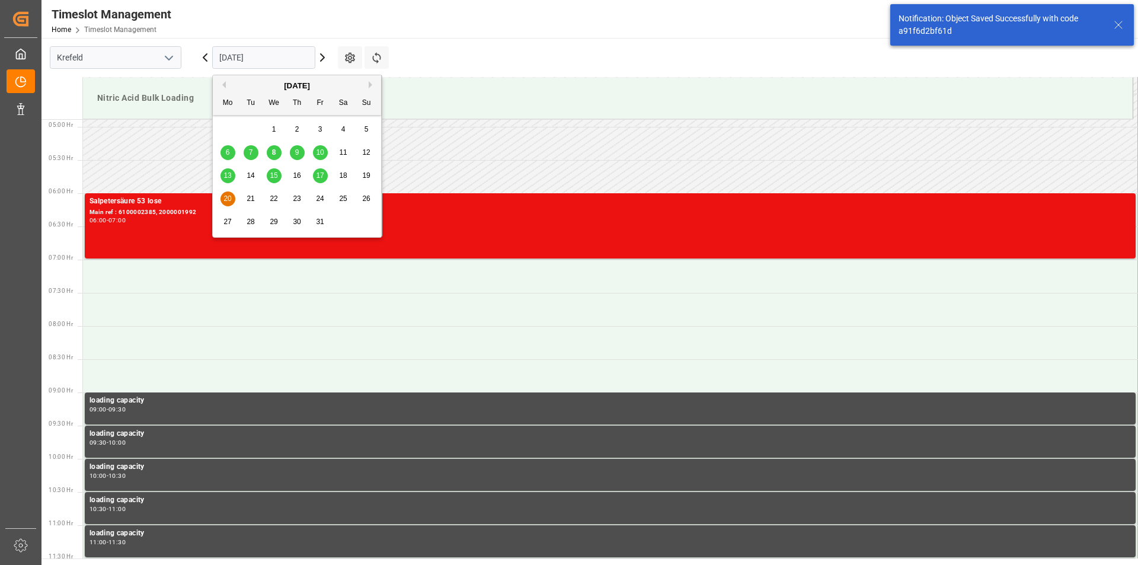
click at [283, 55] on input "20.10.2025" at bounding box center [263, 57] width 103 height 23
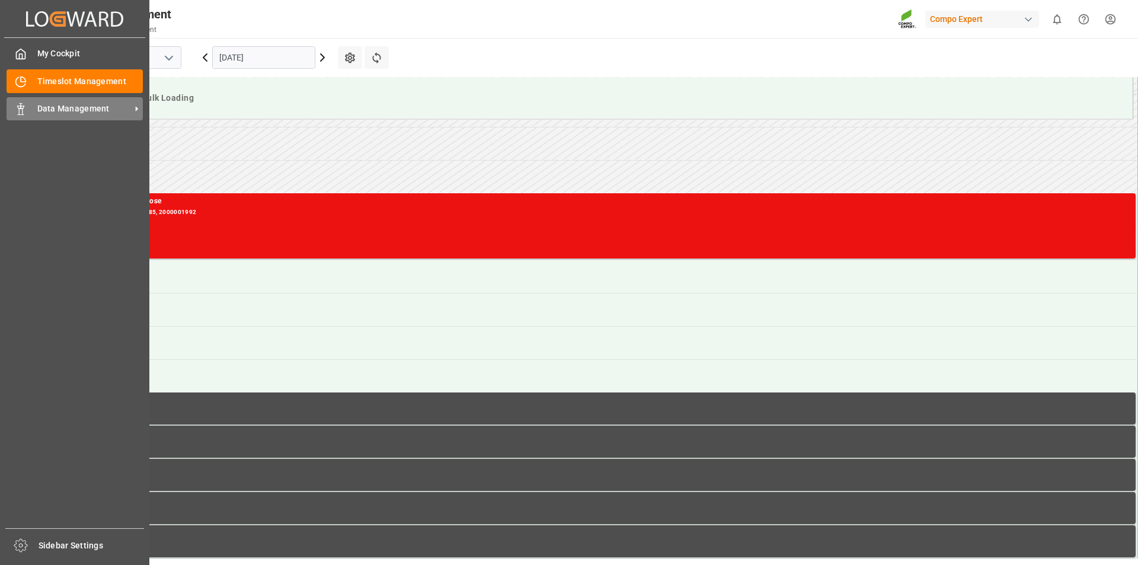
click at [24, 107] on icon at bounding box center [21, 109] width 12 height 12
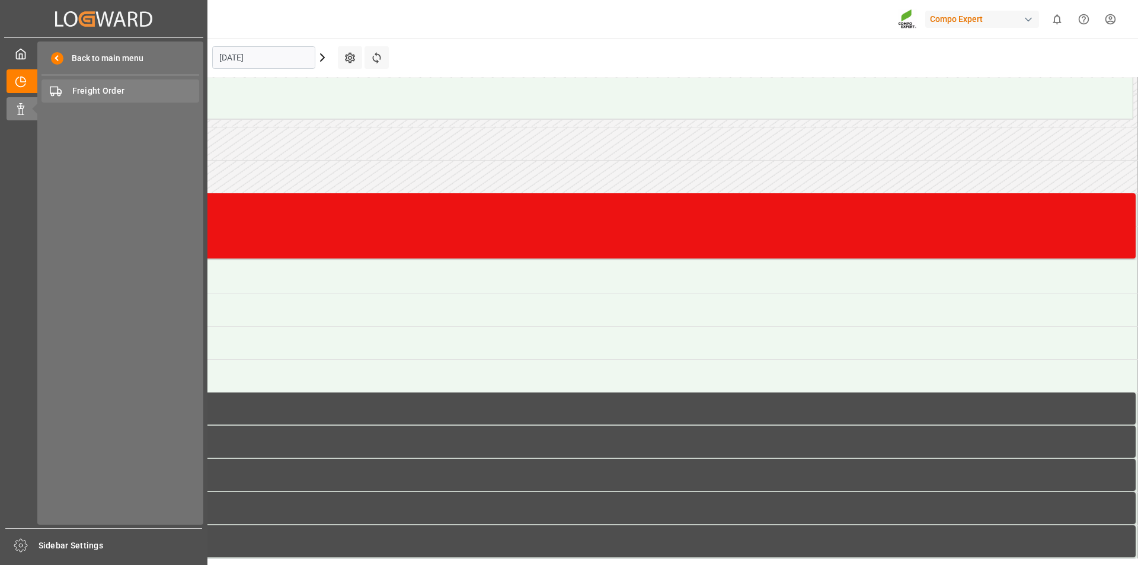
click at [116, 90] on span "Freight Order" at bounding box center [135, 91] width 127 height 12
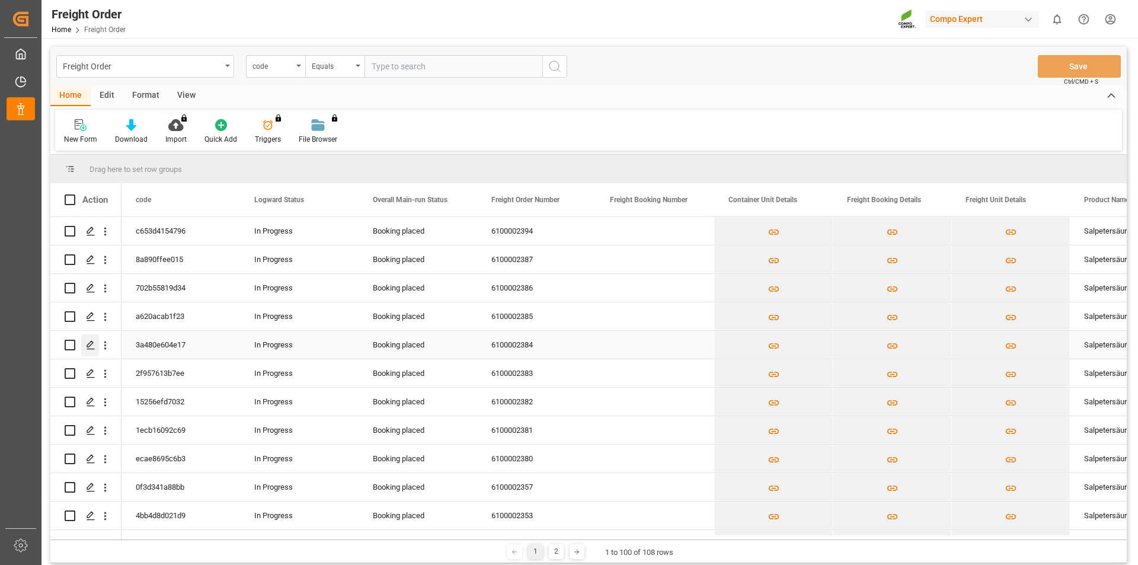
click at [86, 345] on div "Press SPACE to select this row." at bounding box center [90, 345] width 18 height 22
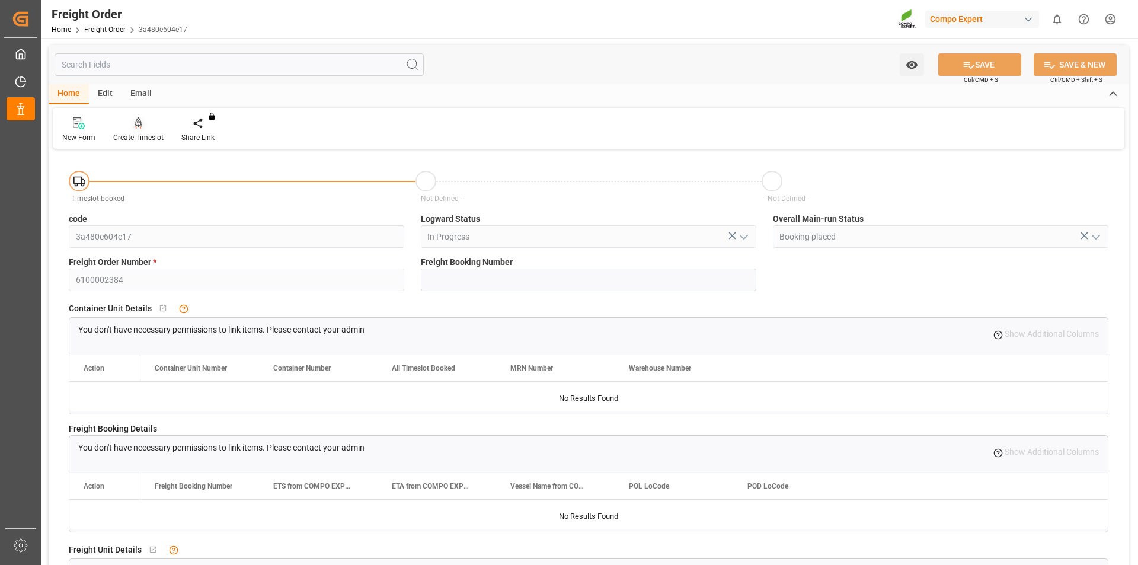
click at [140, 122] on icon at bounding box center [139, 122] width 8 height 10
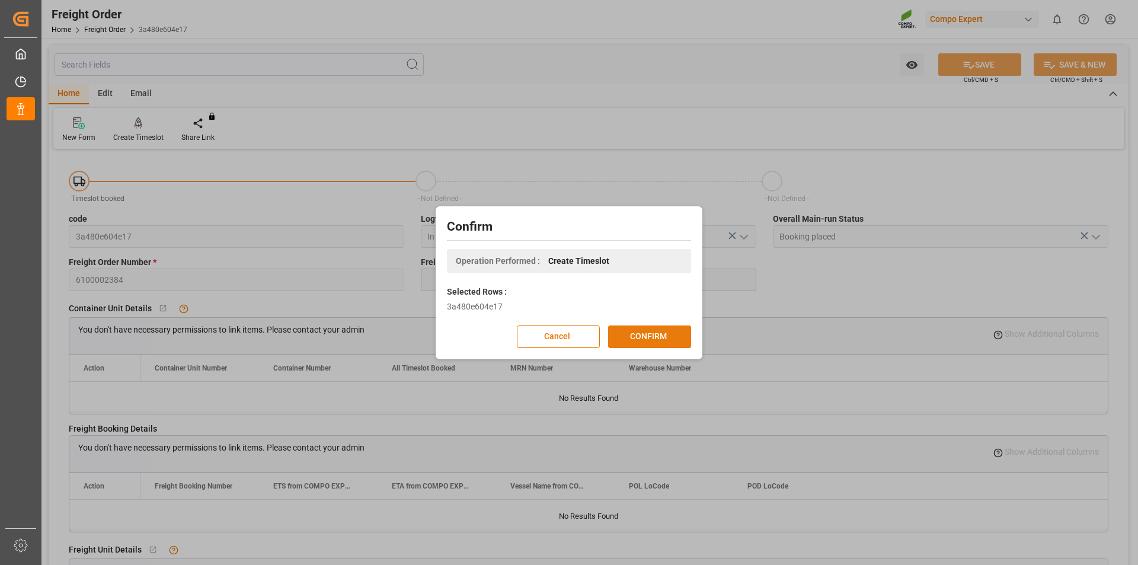
click at [659, 337] on button "CONFIRM" at bounding box center [649, 336] width 83 height 23
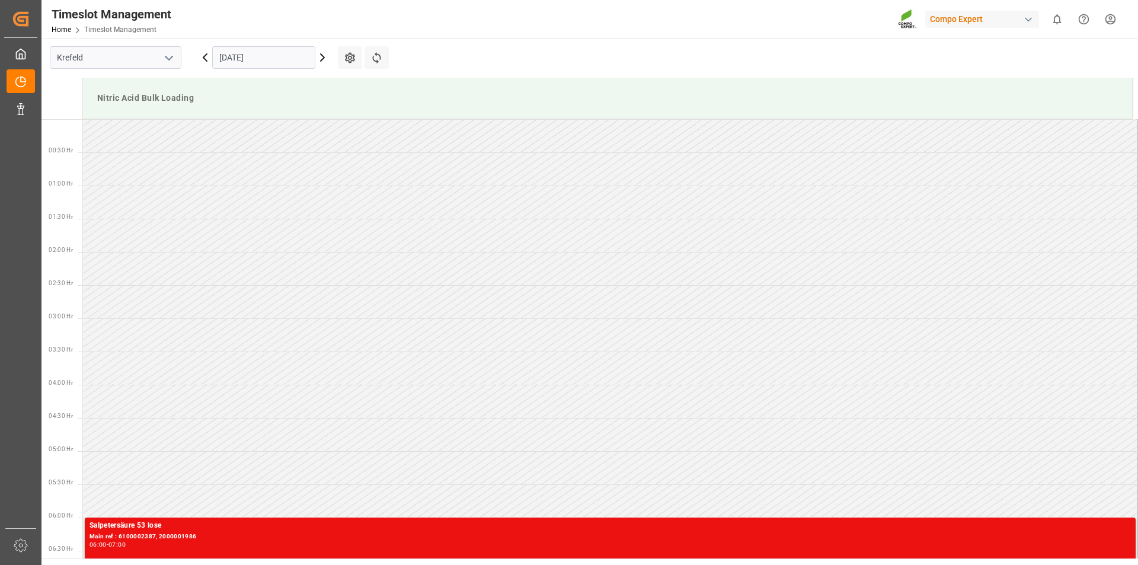
scroll to position [789, 0]
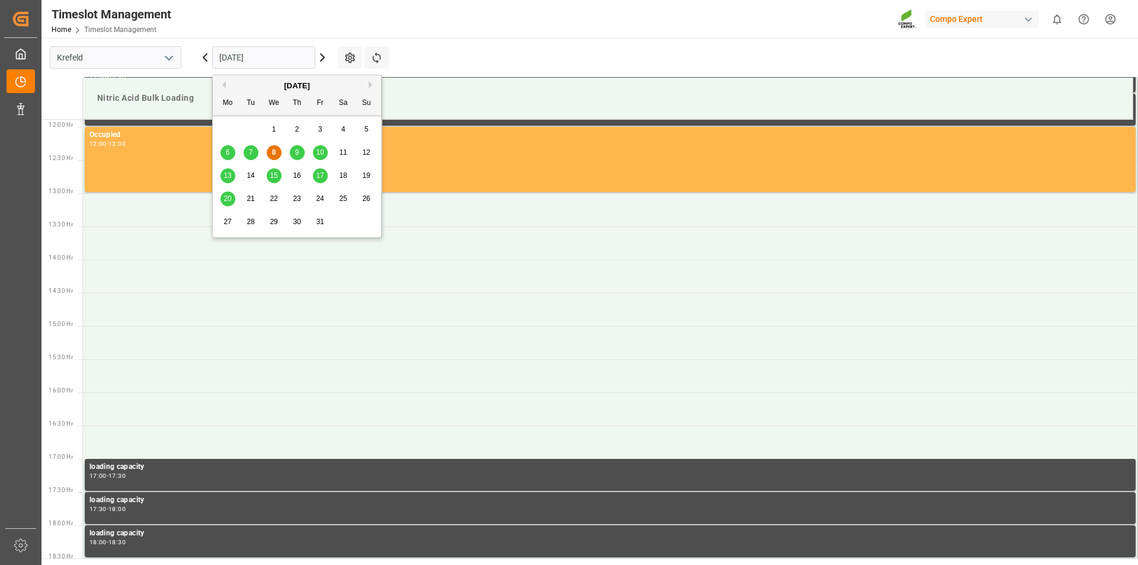
click at [280, 59] on input "[DATE]" at bounding box center [263, 57] width 103 height 23
click at [273, 200] on span "22" at bounding box center [274, 198] width 8 height 8
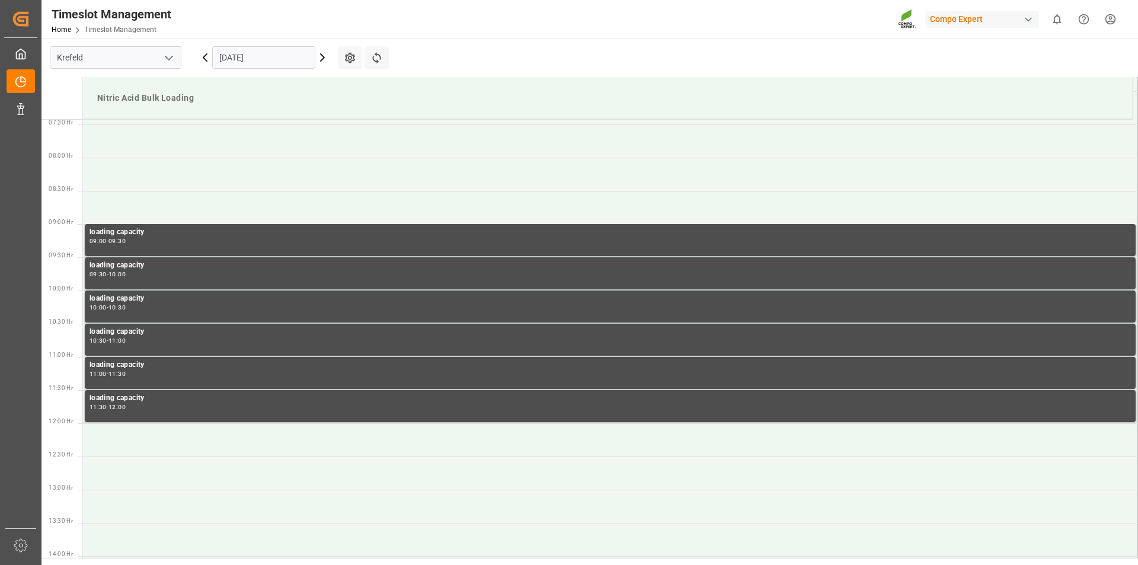
scroll to position [255, 0]
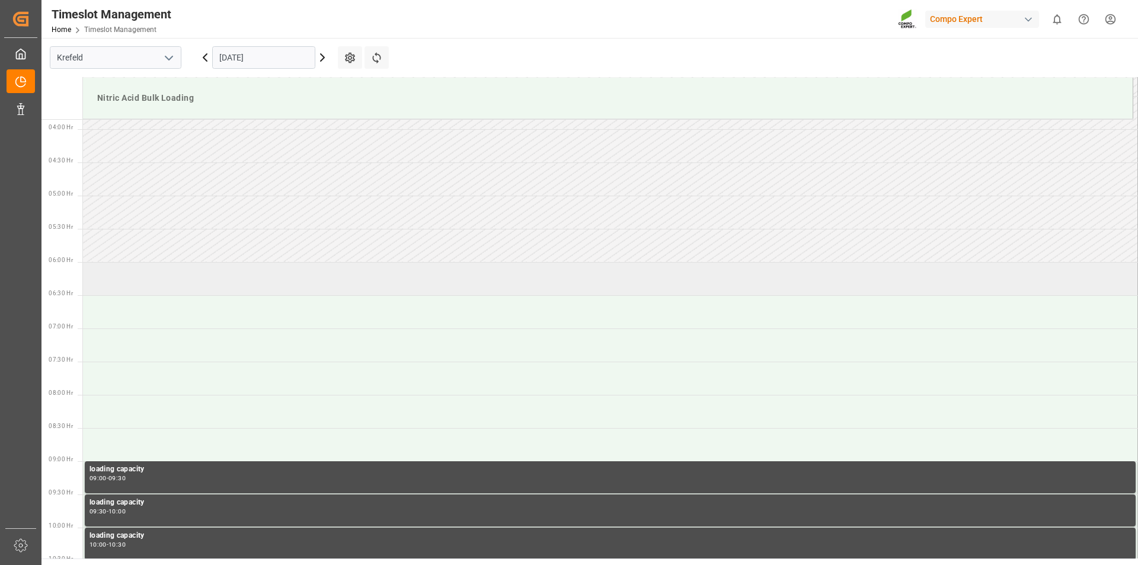
click at [117, 277] on td at bounding box center [610, 278] width 1055 height 33
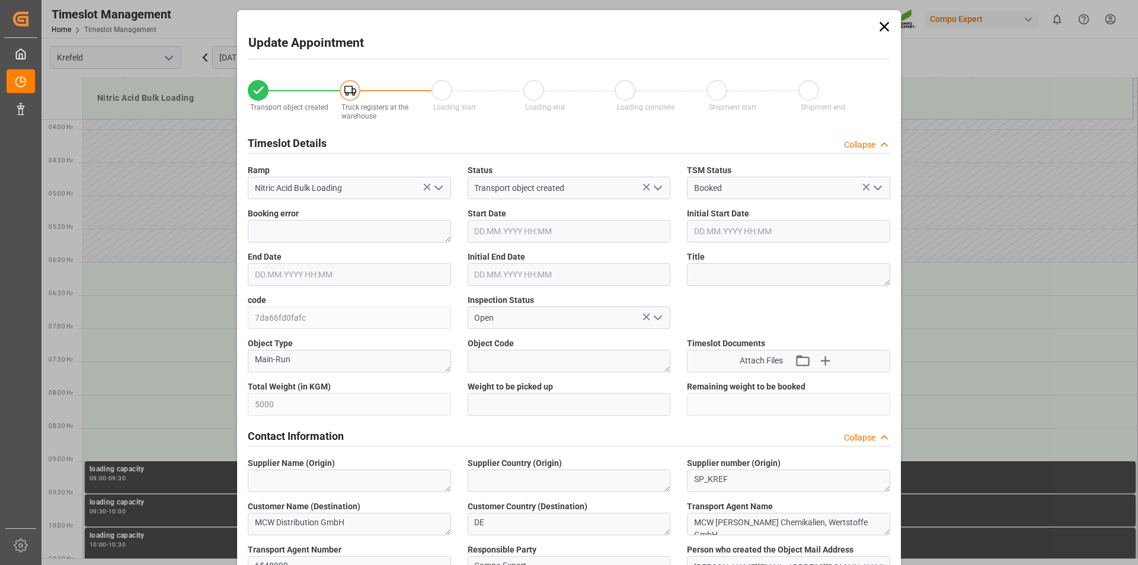
type input "5000"
type input "0"
type input "[DATE] 06:00"
type input "[DATE] 06:30"
type input "[DATE] 14:08"
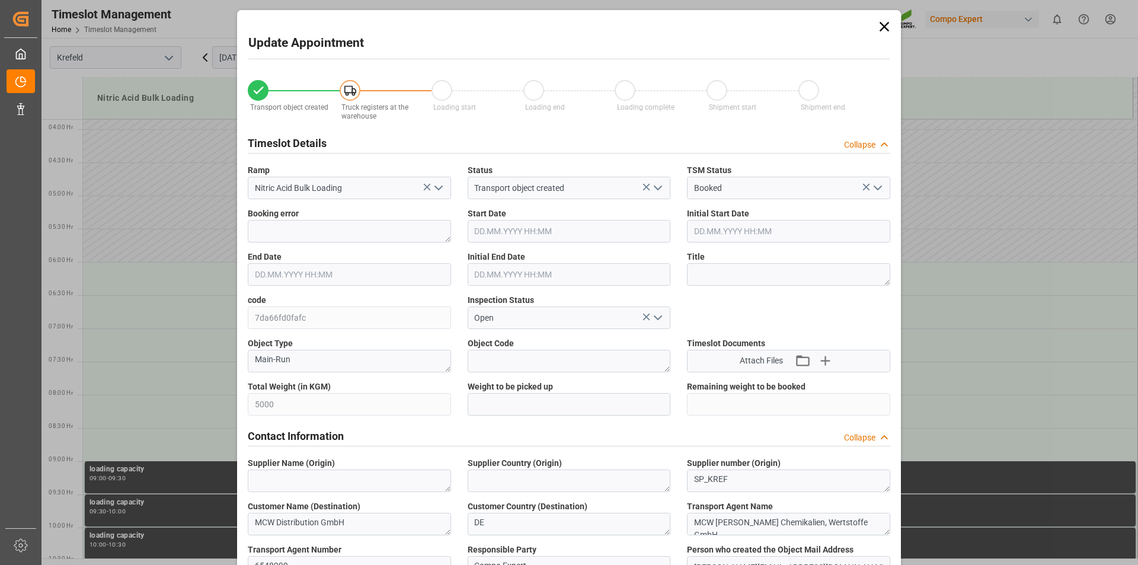
type input "[DATE] 10:38"
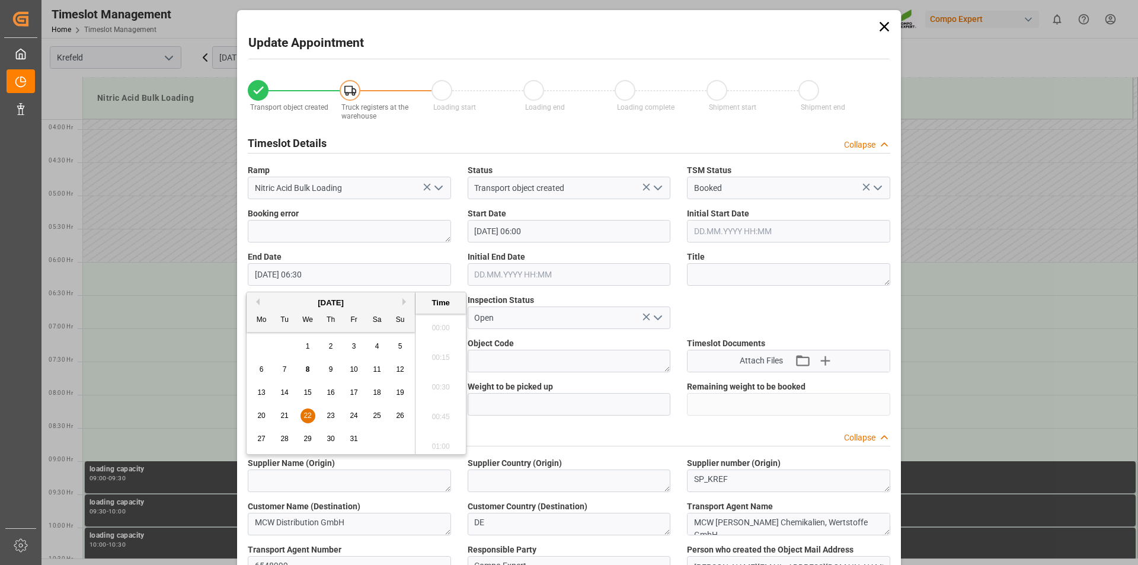
click at [372, 276] on input "[DATE] 06:30" at bounding box center [349, 274] width 203 height 23
click at [308, 415] on span "22" at bounding box center [307, 415] width 8 height 8
click at [450, 444] on li "07:00" at bounding box center [440, 443] width 50 height 30
type input "[DATE] 07:00"
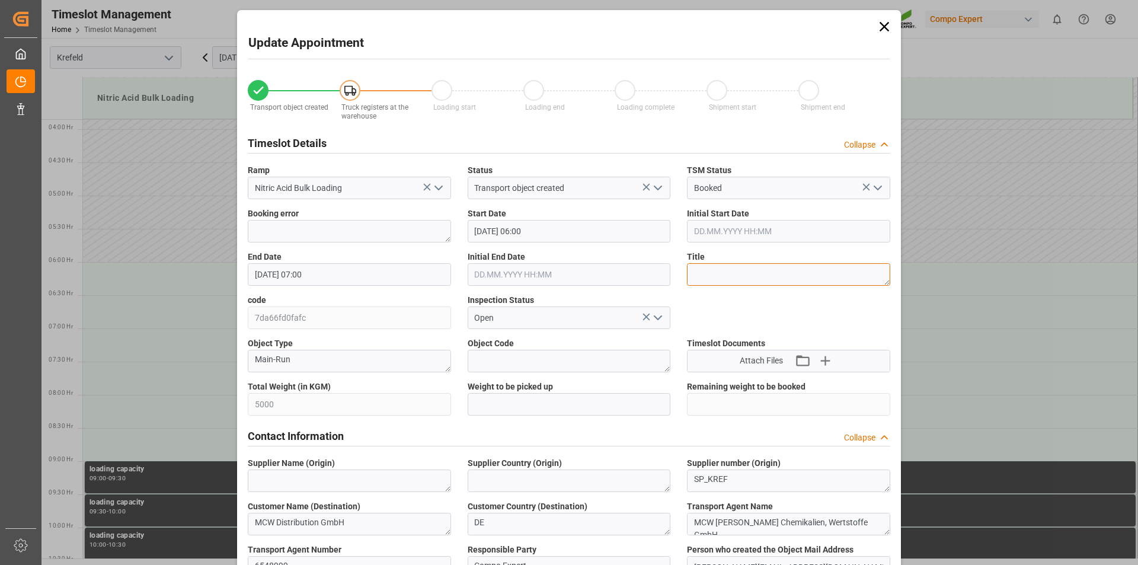
click at [771, 276] on textarea at bounding box center [788, 274] width 203 height 23
type textarea "164147"
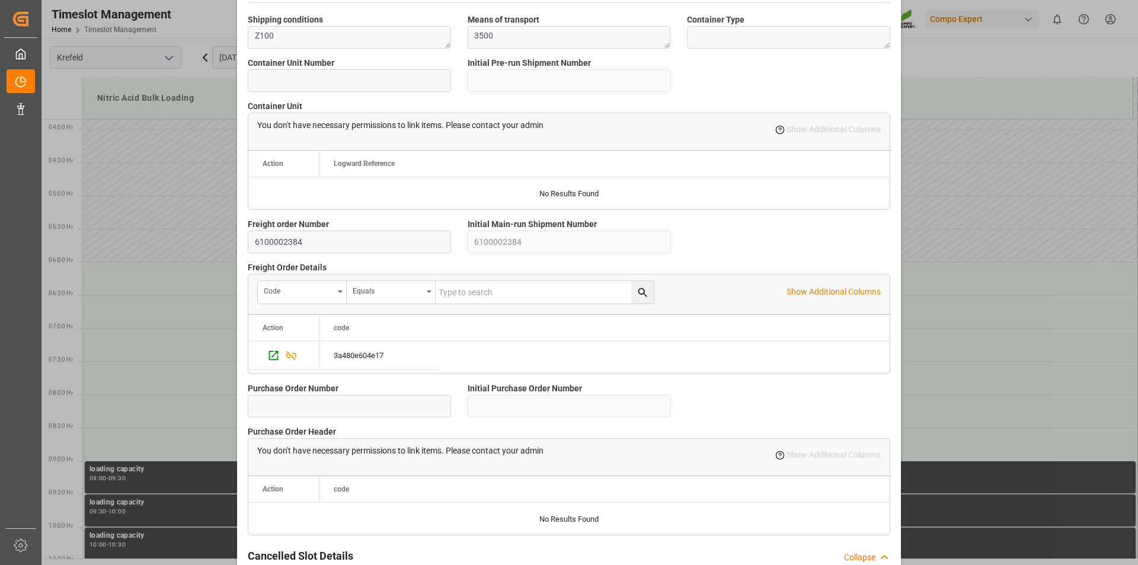
scroll to position [996, 0]
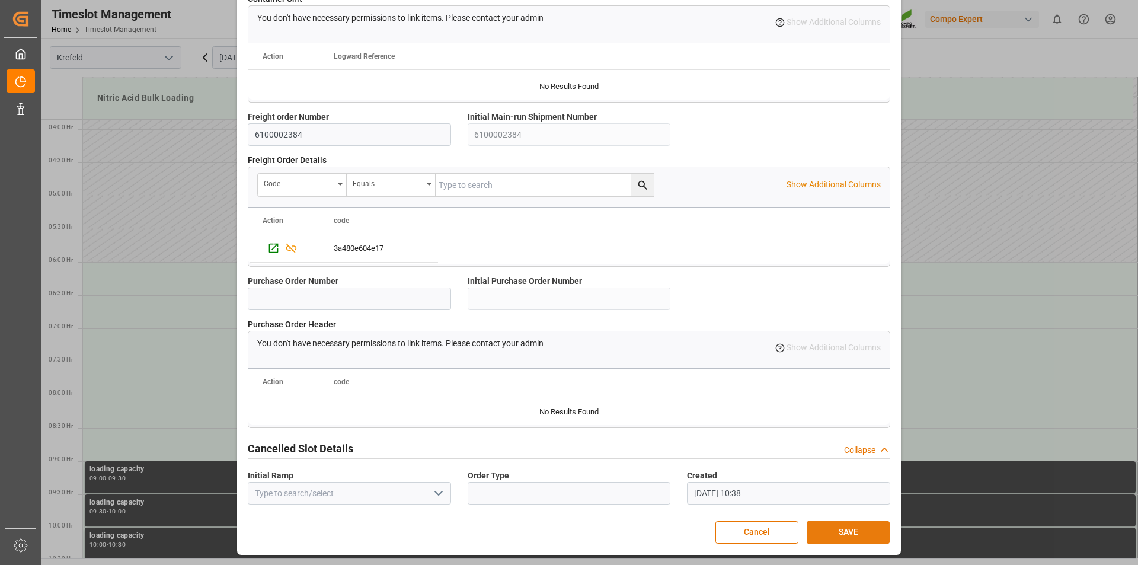
click at [855, 530] on button "SAVE" at bounding box center [847, 532] width 83 height 23
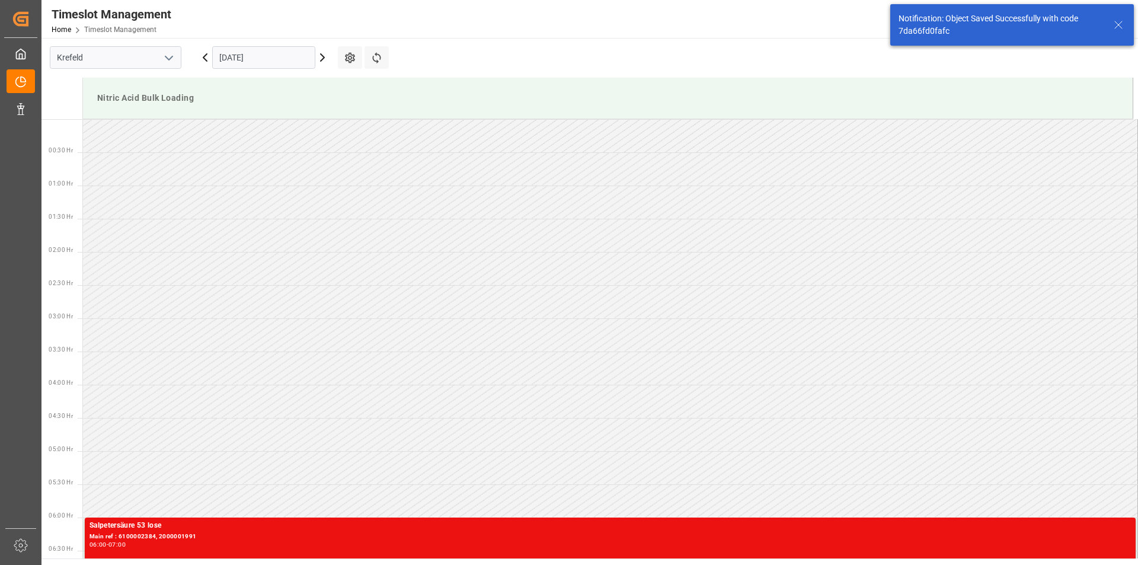
scroll to position [283, 0]
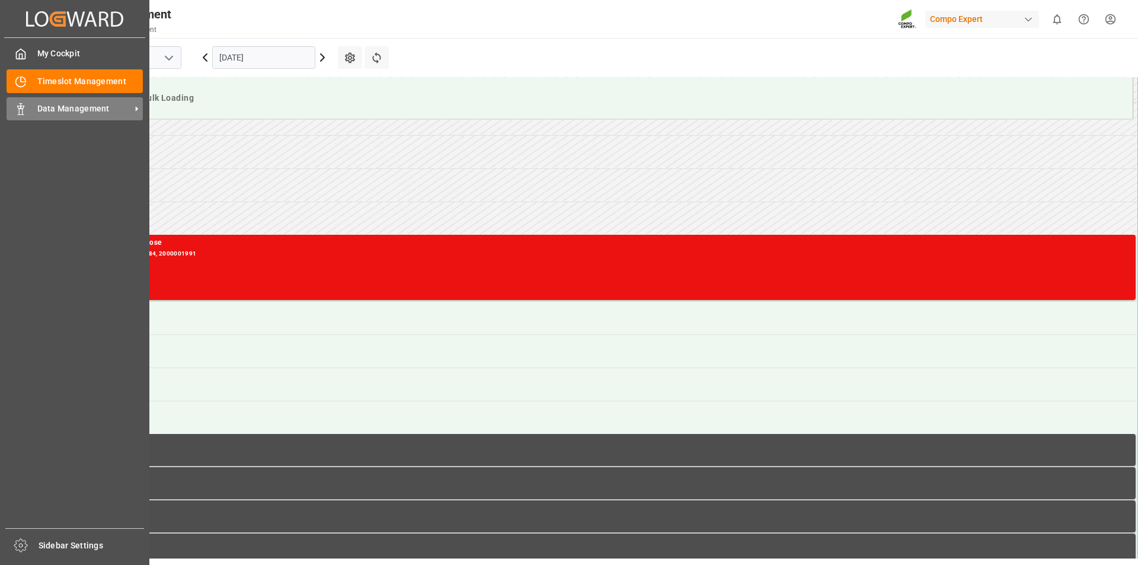
click at [63, 108] on span "Data Management" at bounding box center [84, 109] width 94 height 12
click at [28, 107] on div "Data Management Data Management" at bounding box center [75, 108] width 136 height 23
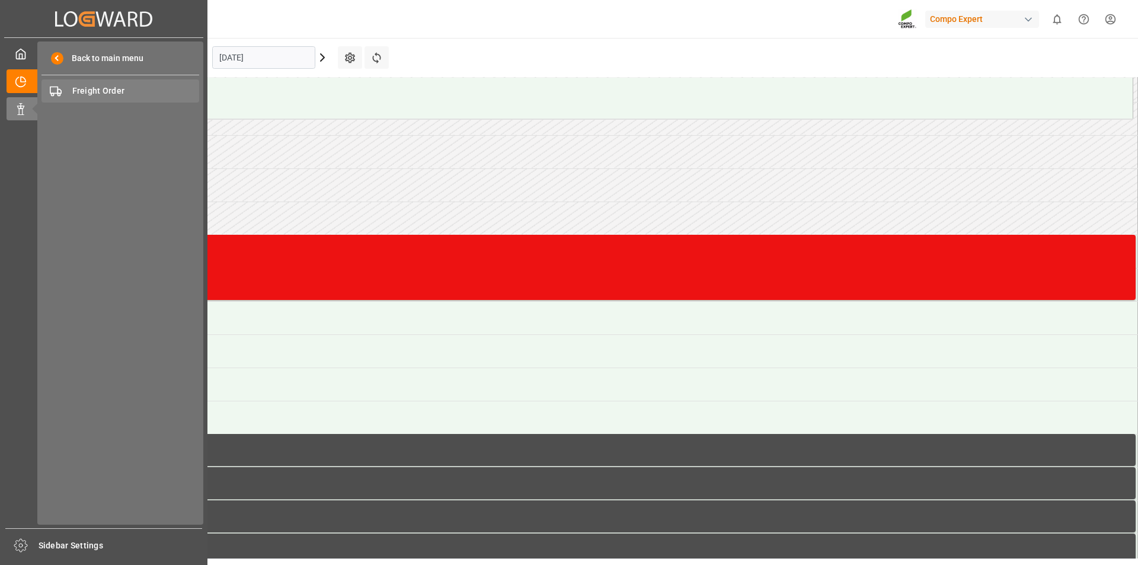
click at [86, 91] on span "Freight Order" at bounding box center [135, 91] width 127 height 12
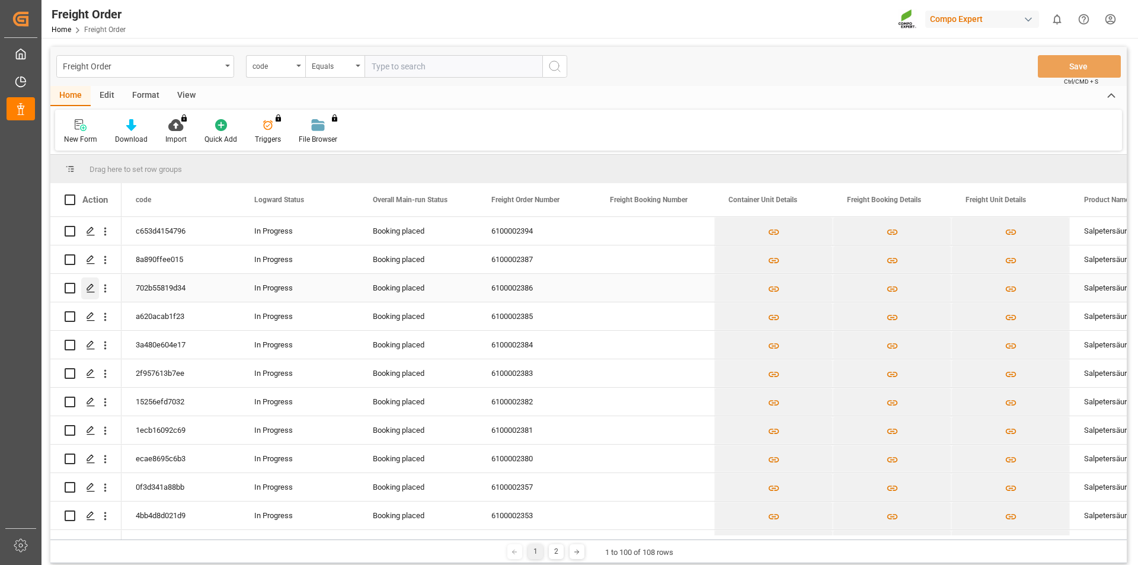
click at [88, 289] on icon "Press SPACE to select this row." at bounding box center [90, 287] width 9 height 9
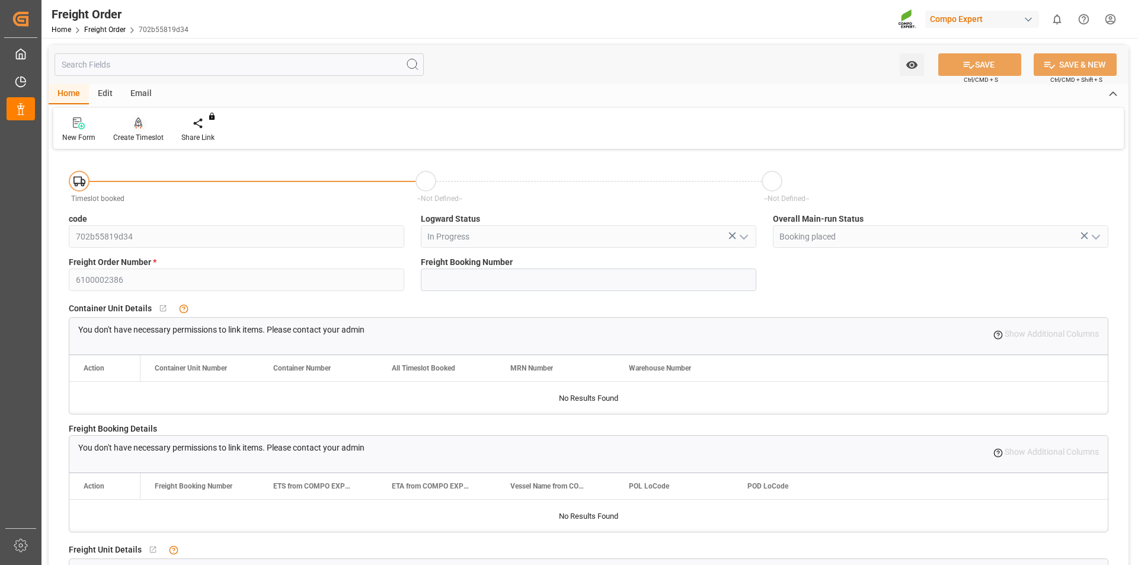
click at [139, 129] on icon at bounding box center [139, 123] width 8 height 12
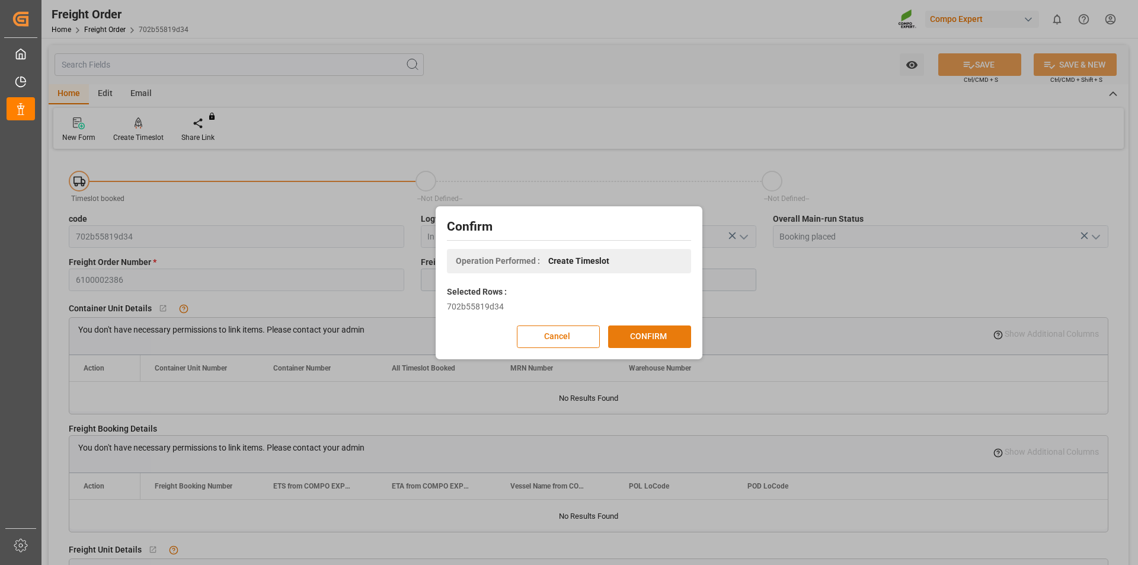
click at [660, 337] on button "CONFIRM" at bounding box center [649, 336] width 83 height 23
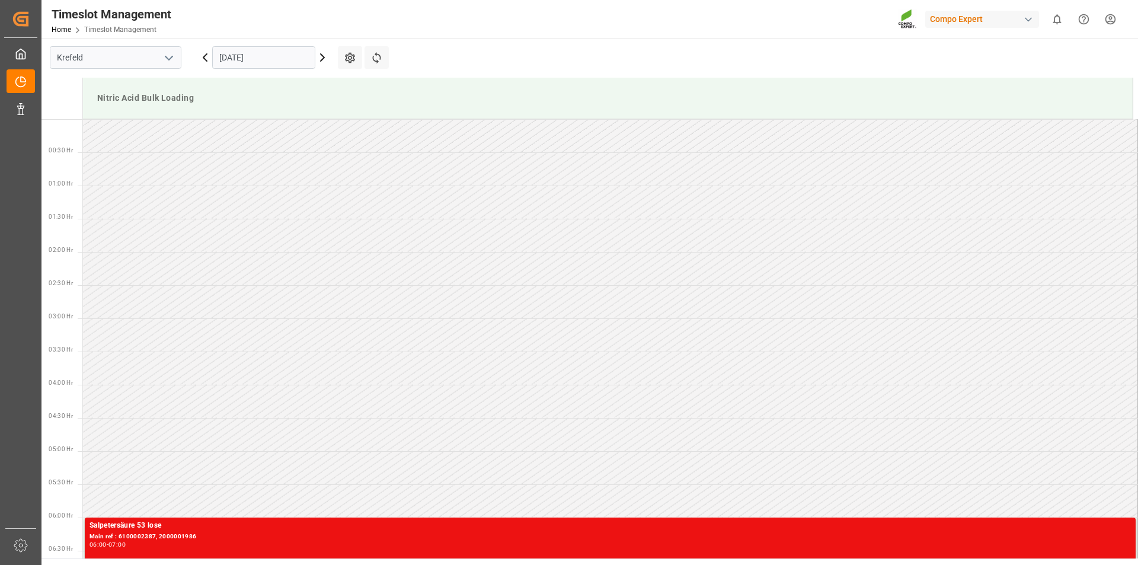
scroll to position [789, 0]
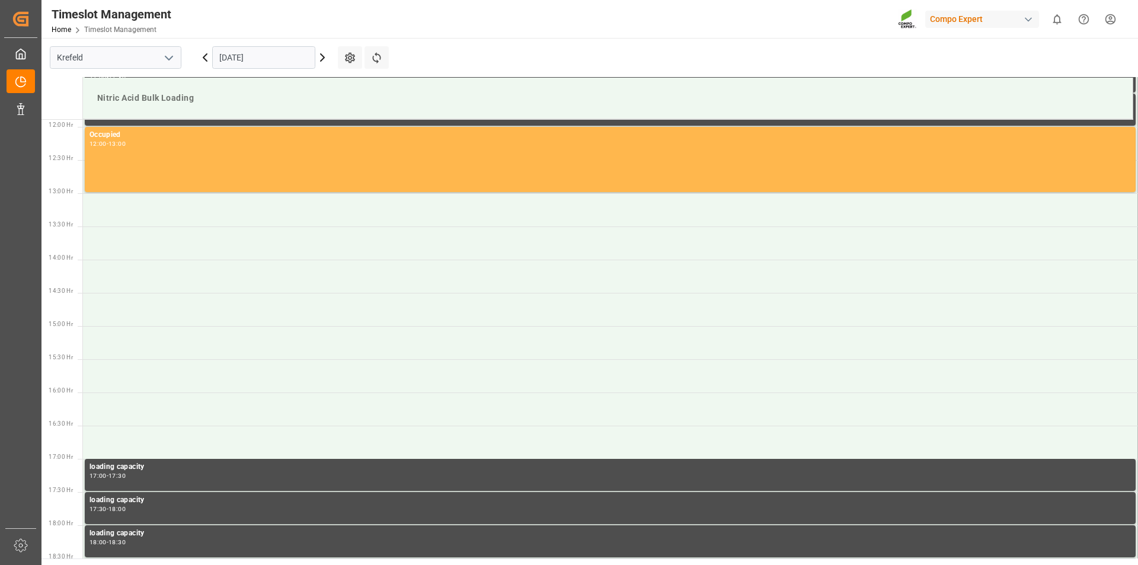
click at [281, 57] on input "[DATE]" at bounding box center [263, 57] width 103 height 23
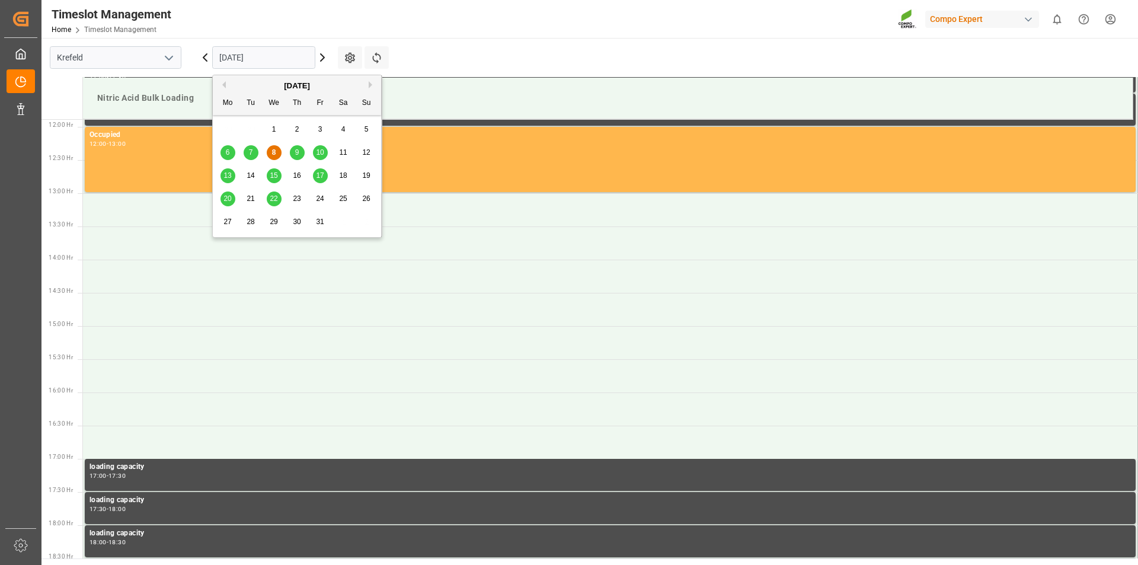
click at [322, 198] on span "24" at bounding box center [320, 198] width 8 height 8
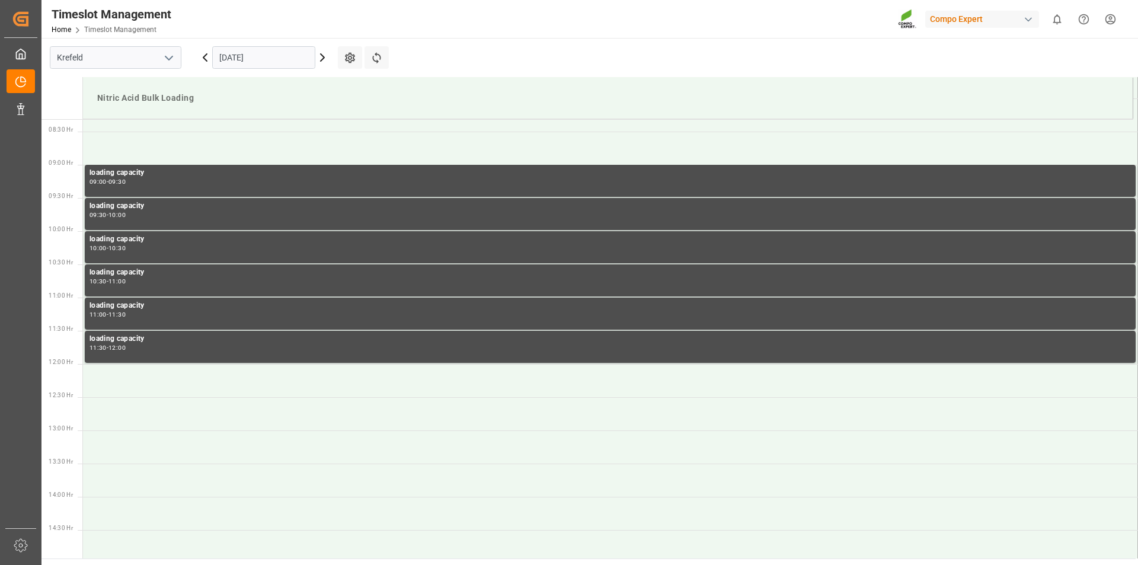
scroll to position [315, 0]
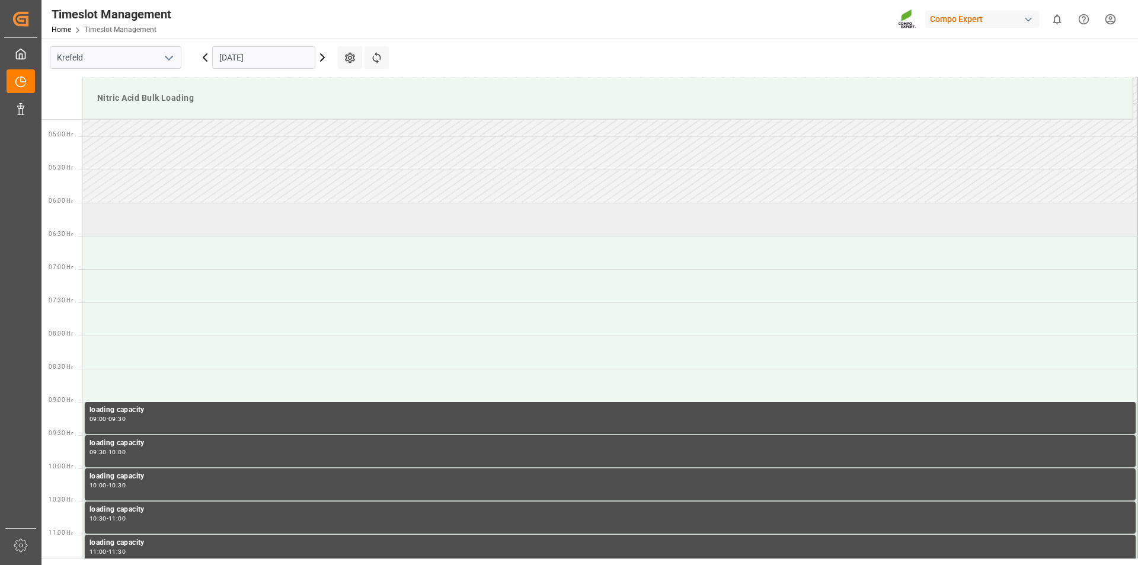
click at [188, 222] on td at bounding box center [610, 219] width 1055 height 33
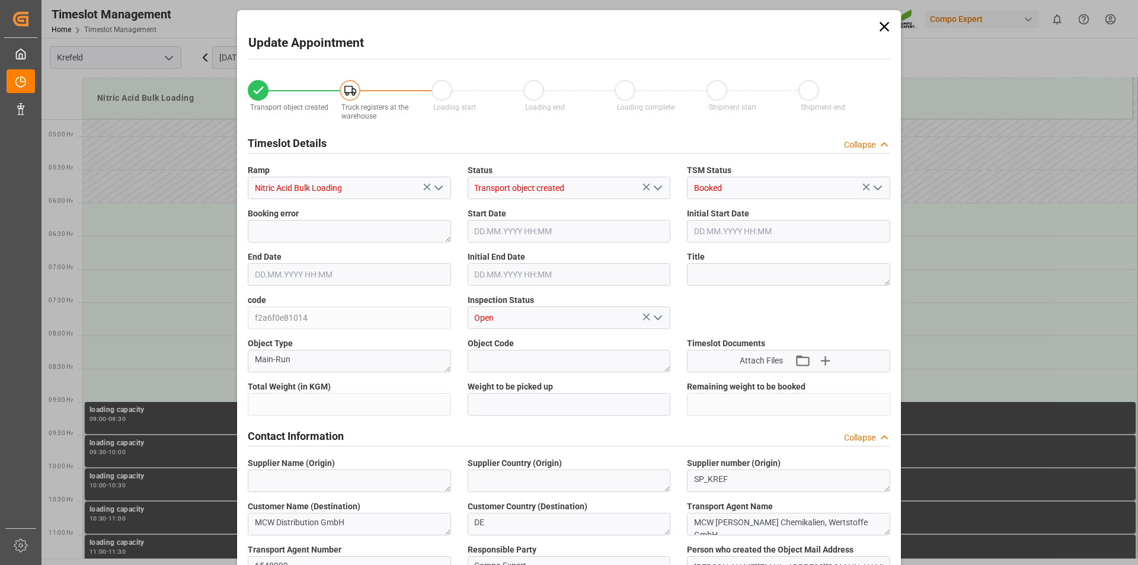
type input "5000"
type input "0"
type input "[DATE] 06:00"
type input "[DATE] 06:30"
type input "[DATE] 14:08"
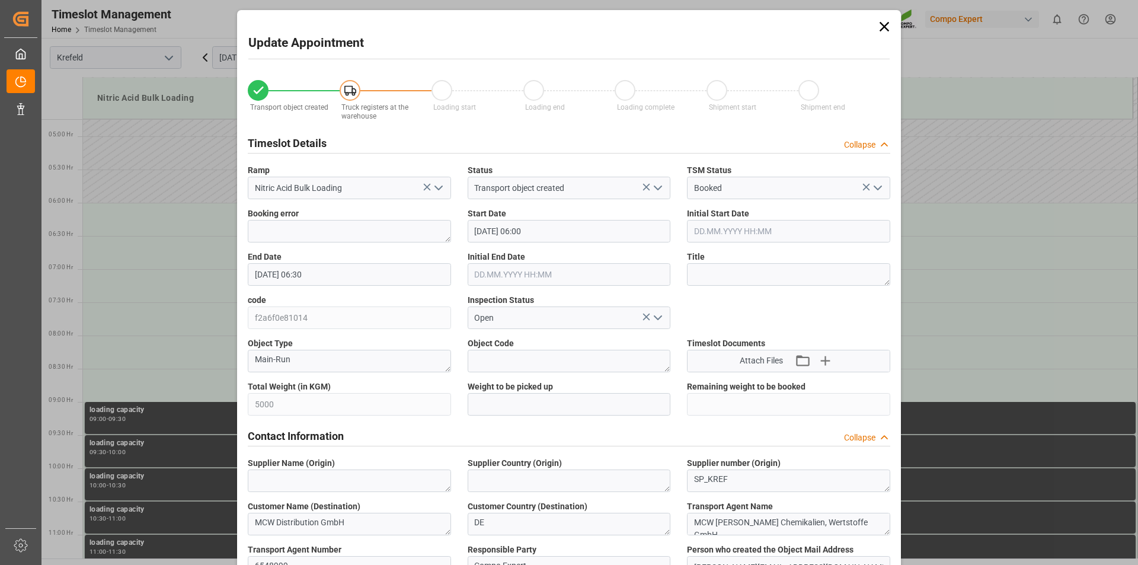
type input "[DATE] 10:41"
click at [370, 277] on input "[DATE] 06:30" at bounding box center [349, 274] width 203 height 23
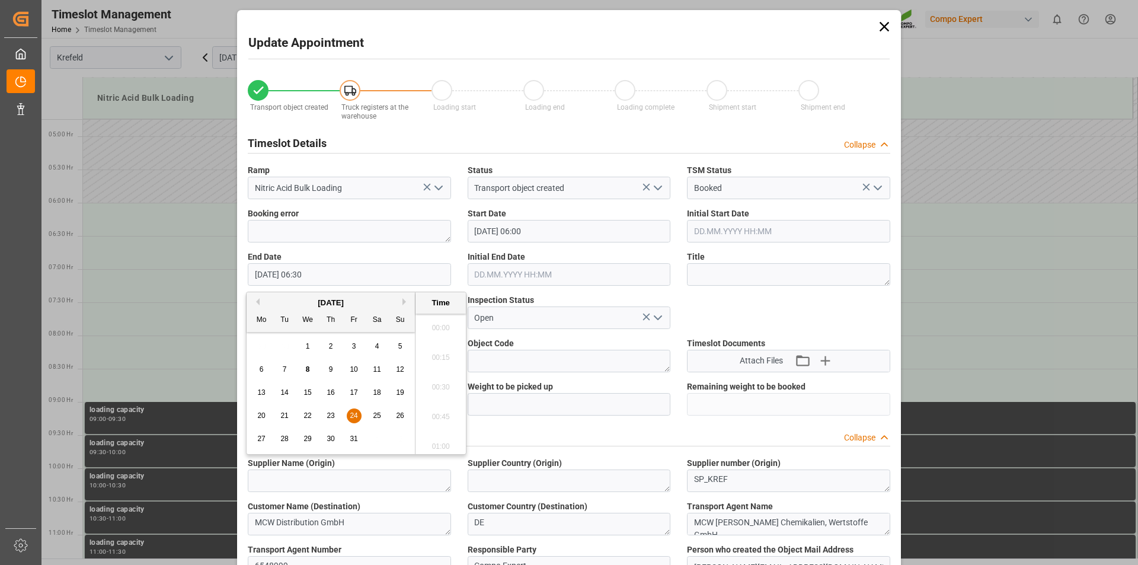
scroll to position [715, 0]
click at [353, 412] on span "24" at bounding box center [354, 415] width 8 height 8
click at [442, 441] on li "07:00" at bounding box center [440, 443] width 50 height 30
type input "[DATE] 07:00"
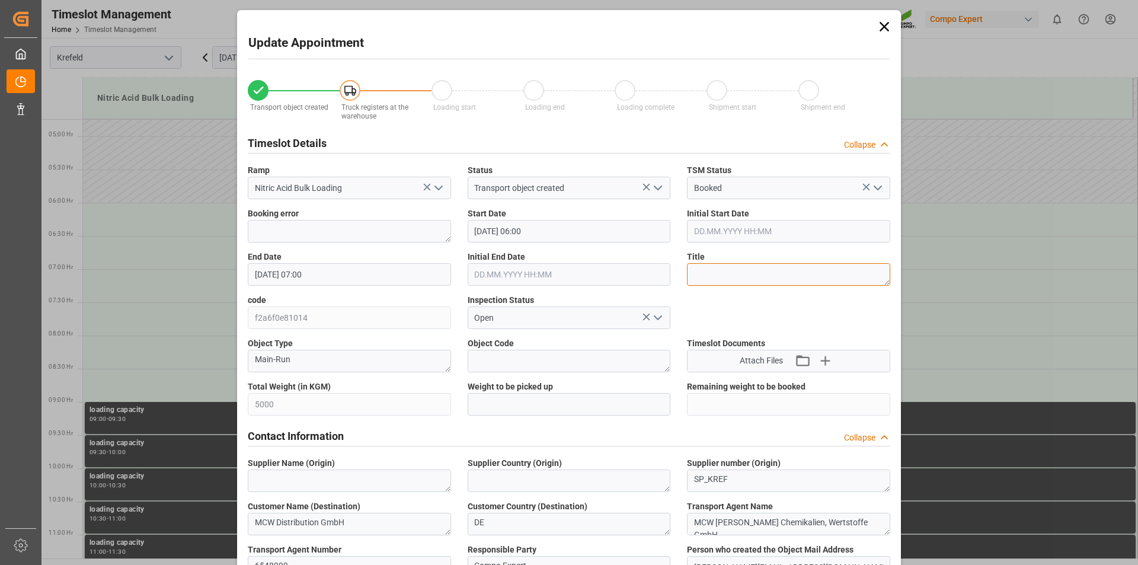
click at [754, 276] on textarea at bounding box center [788, 274] width 203 height 23
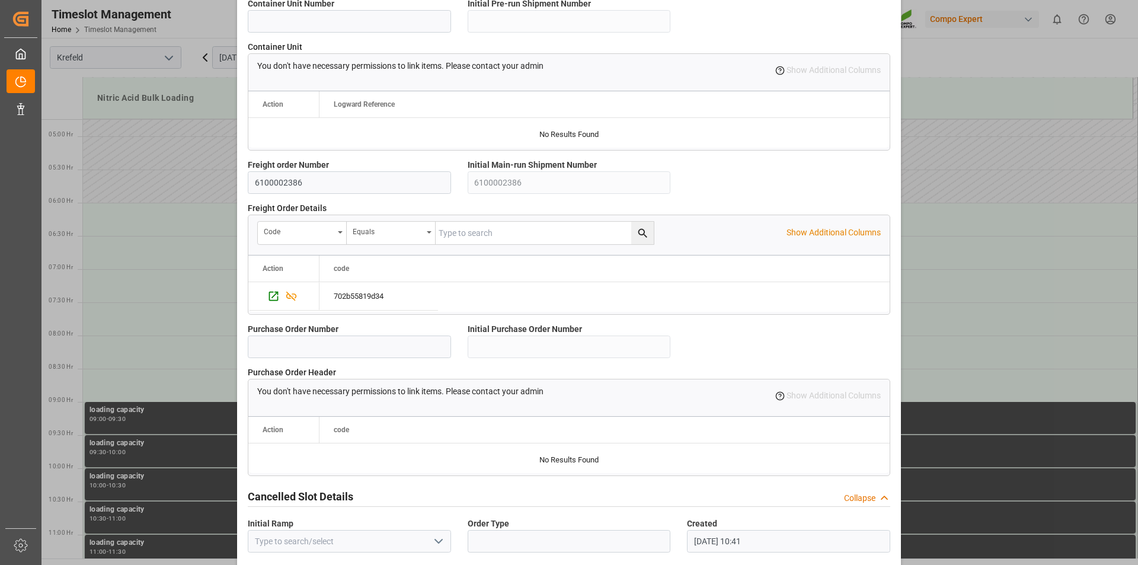
scroll to position [996, 0]
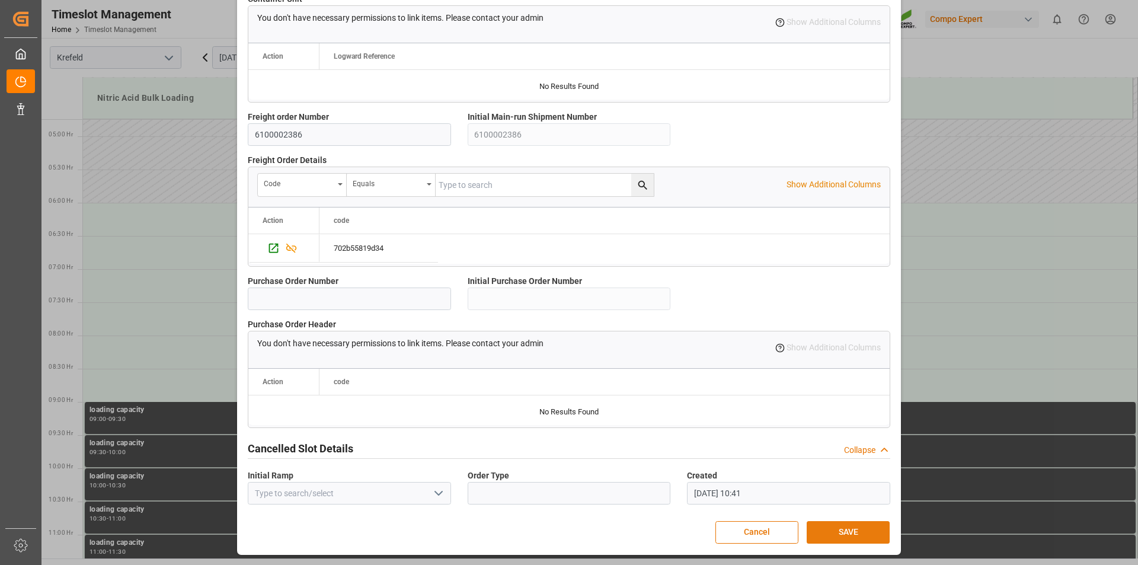
type textarea "164148"
click at [854, 530] on button "SAVE" at bounding box center [847, 532] width 83 height 23
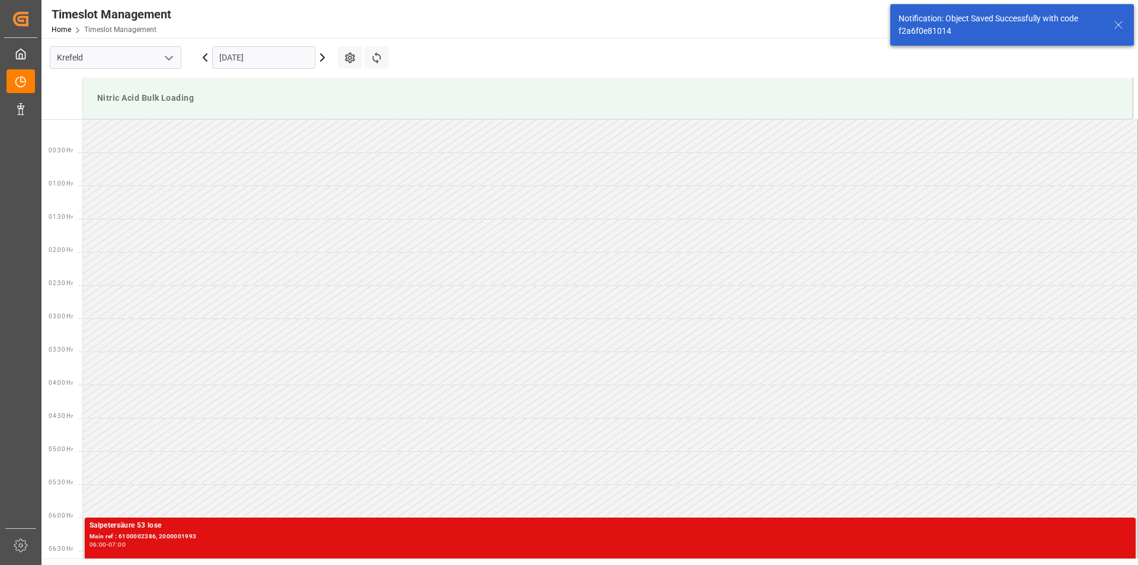
scroll to position [324, 0]
